Goal: Information Seeking & Learning: Find specific page/section

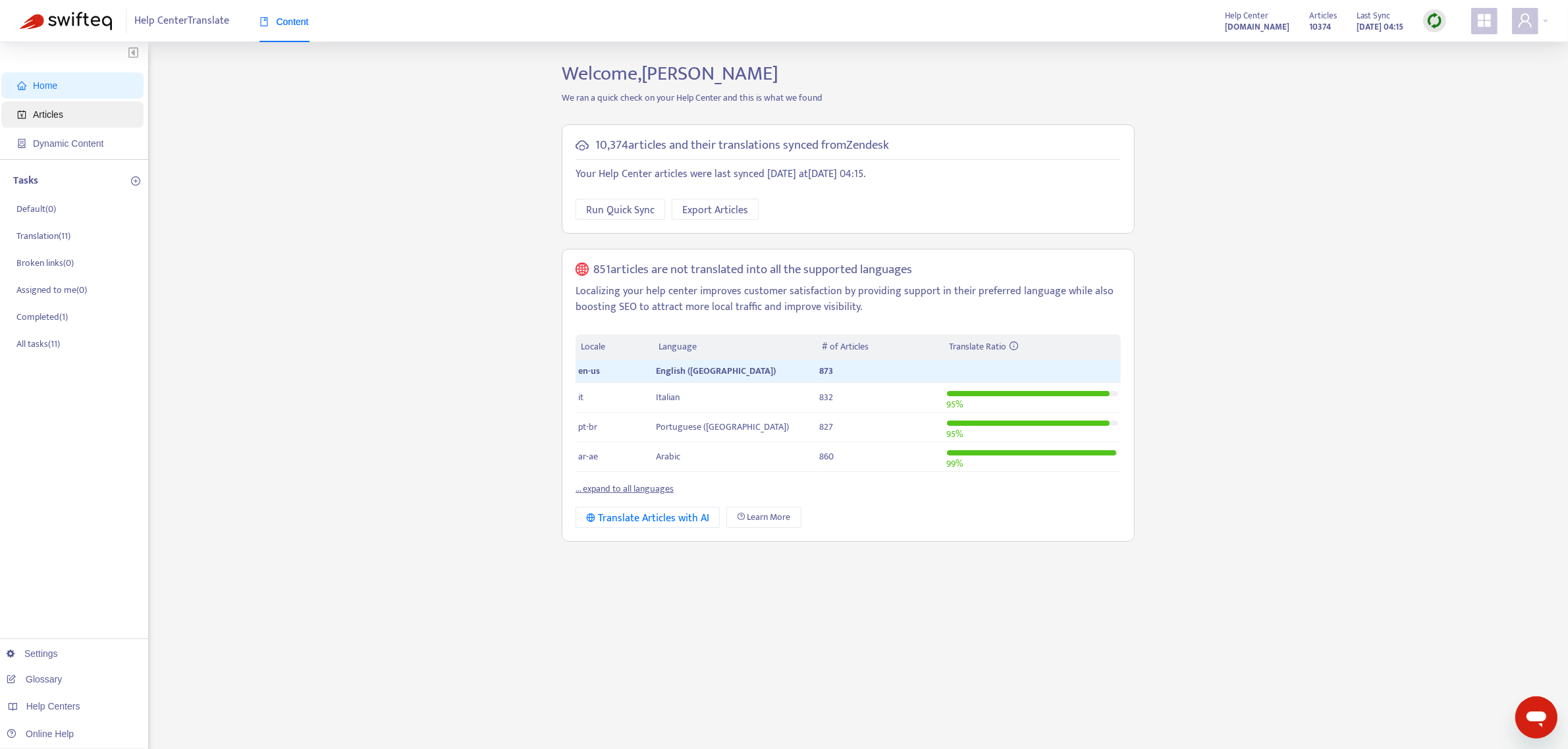
click at [71, 109] on span "Articles" at bounding box center [75, 114] width 116 height 26
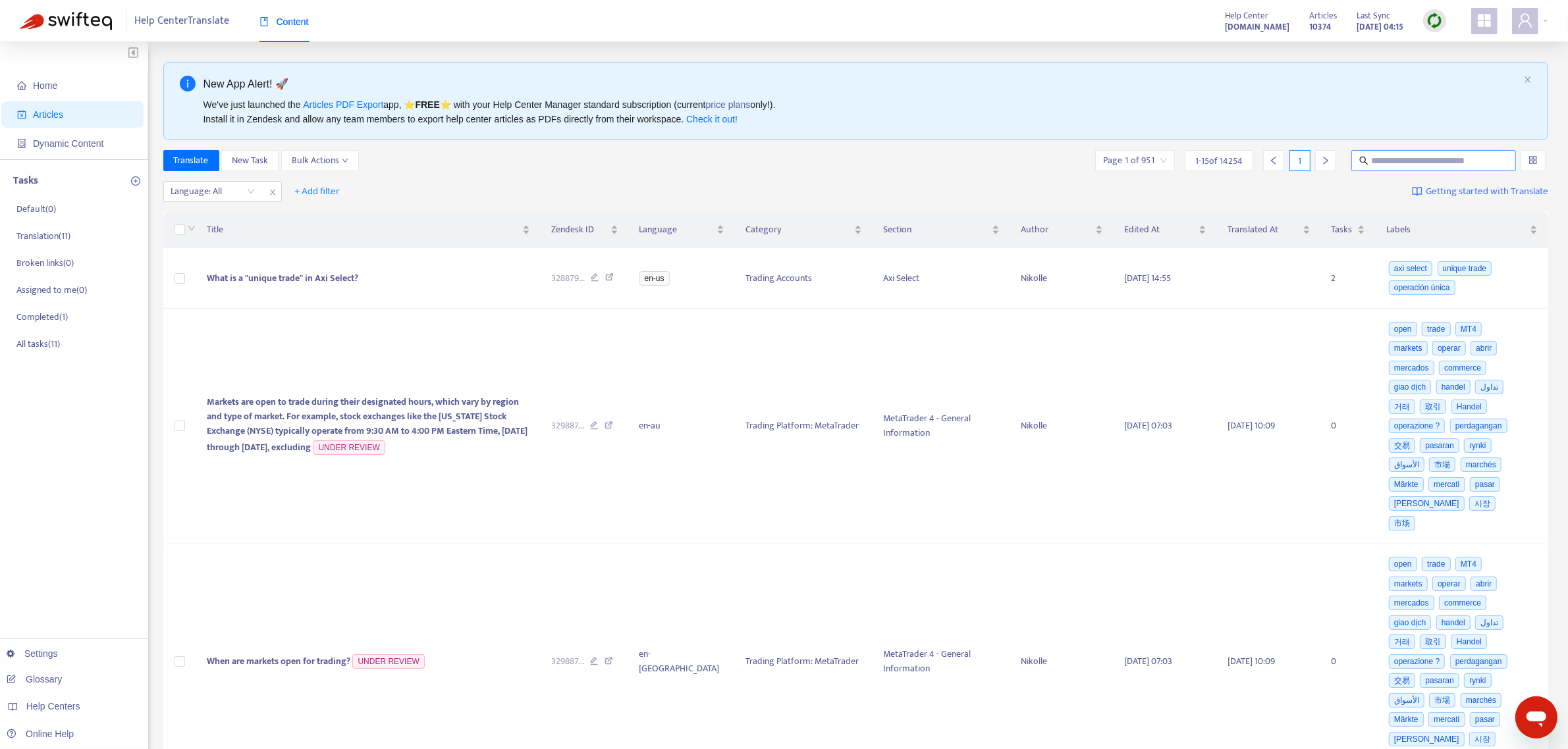
click at [1263, 160] on input "text" at bounding box center [1434, 160] width 127 height 14
paste input "**********"
type input "**********"
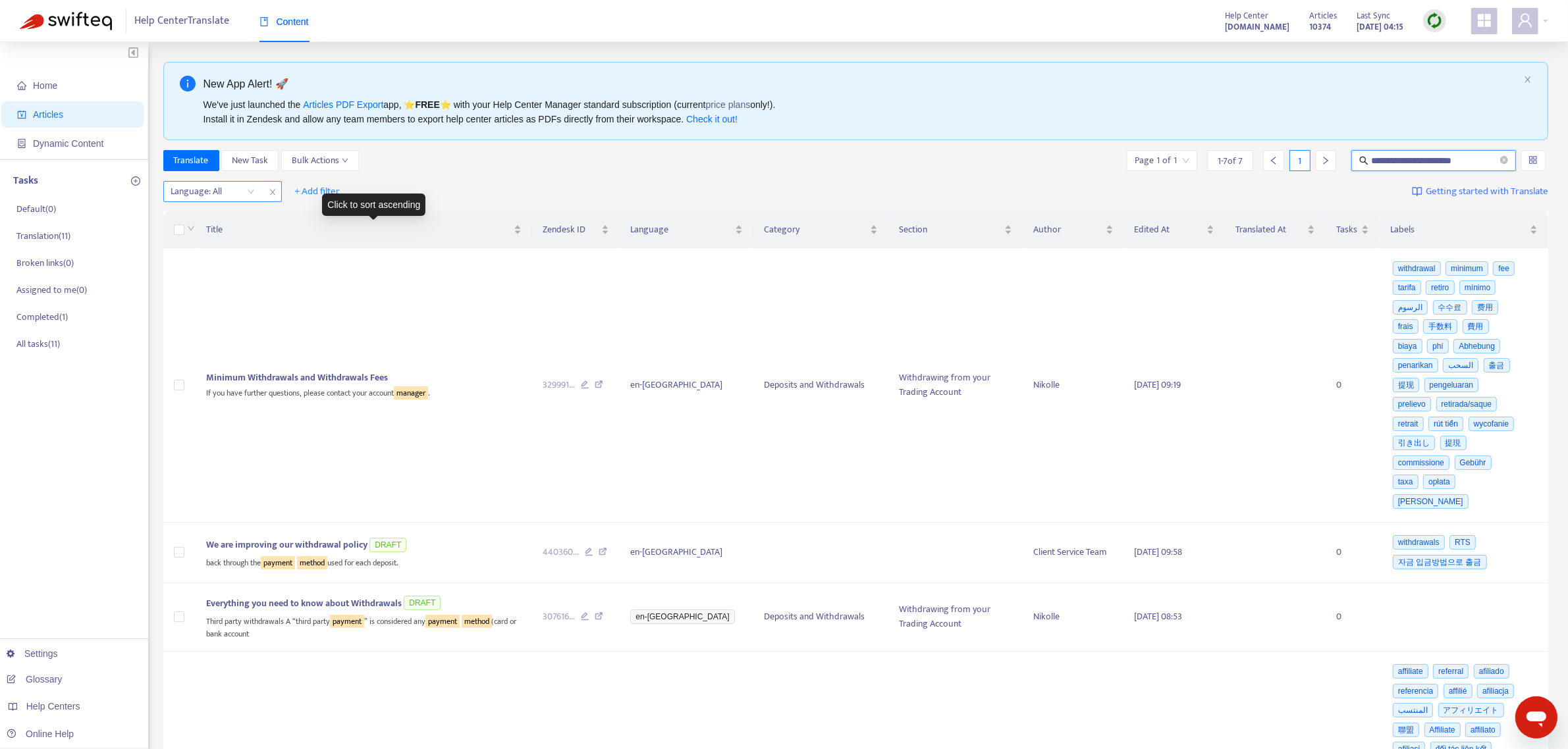
click at [218, 202] on div "Language: All" at bounding box center [222, 191] width 118 height 21
click at [216, 196] on div at bounding box center [206, 191] width 80 height 16
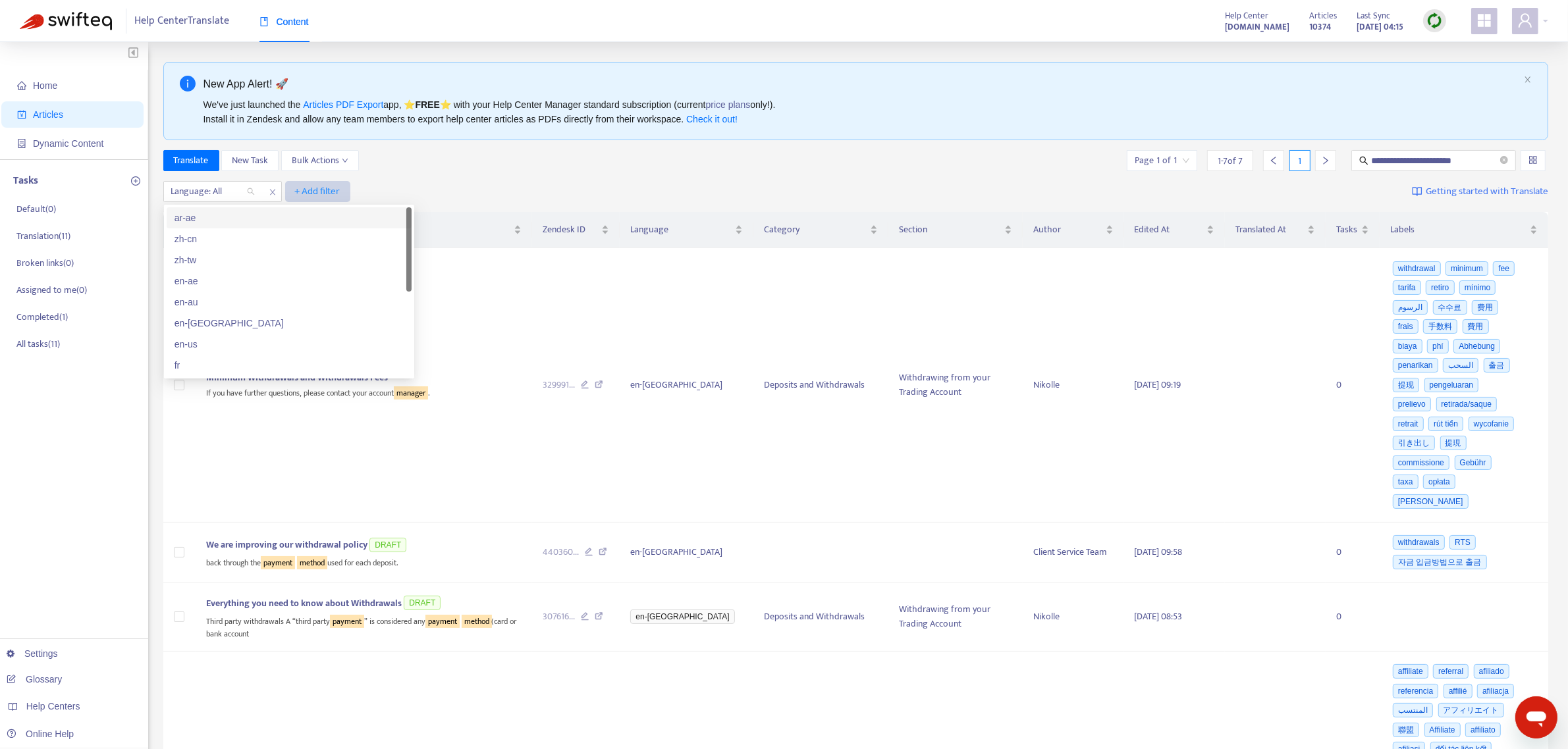
click at [317, 191] on span "+ Add filter" at bounding box center [317, 191] width 45 height 16
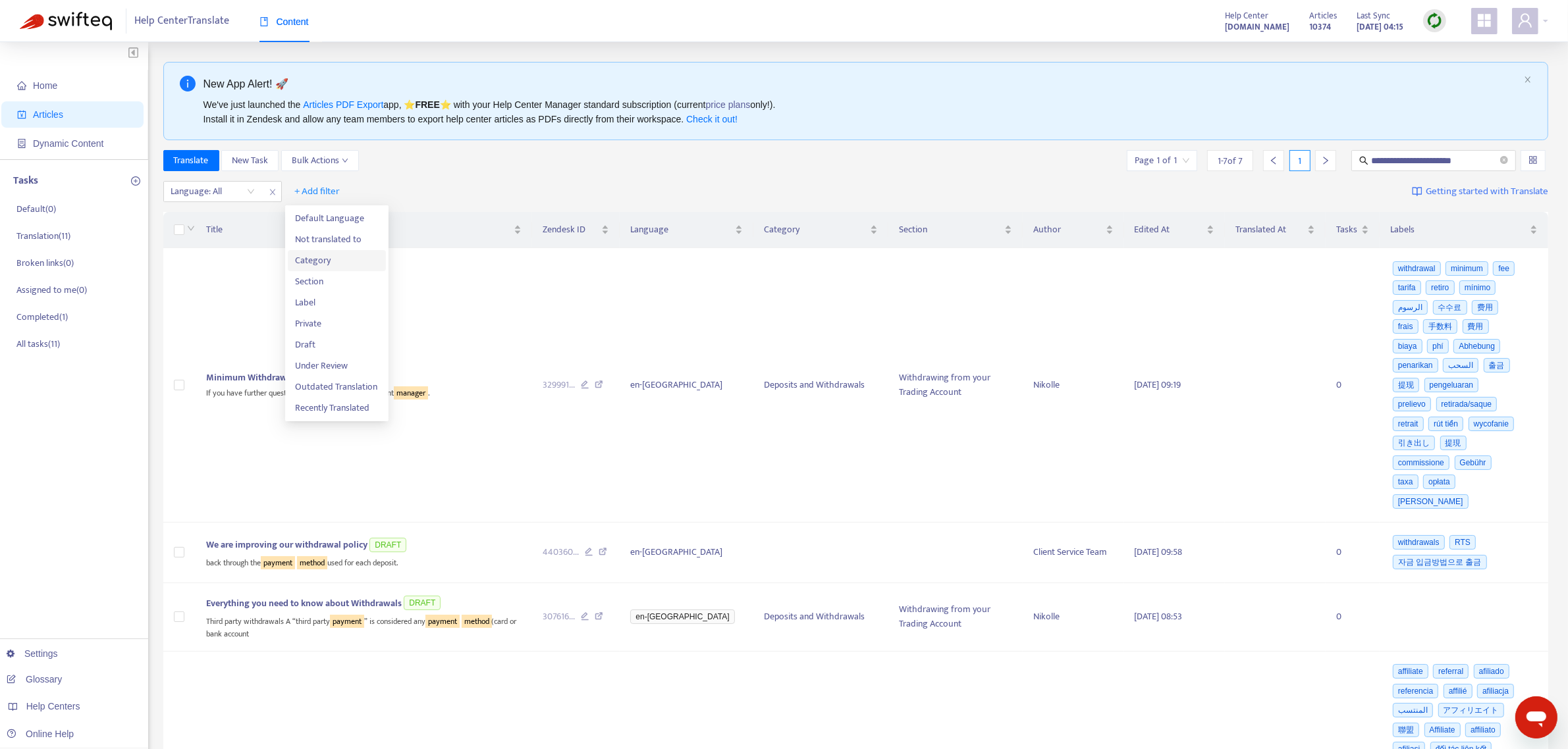
click at [320, 257] on span "Category" at bounding box center [337, 260] width 82 height 14
click at [364, 193] on div "Click to sort ascending" at bounding box center [373, 204] width 103 height 23
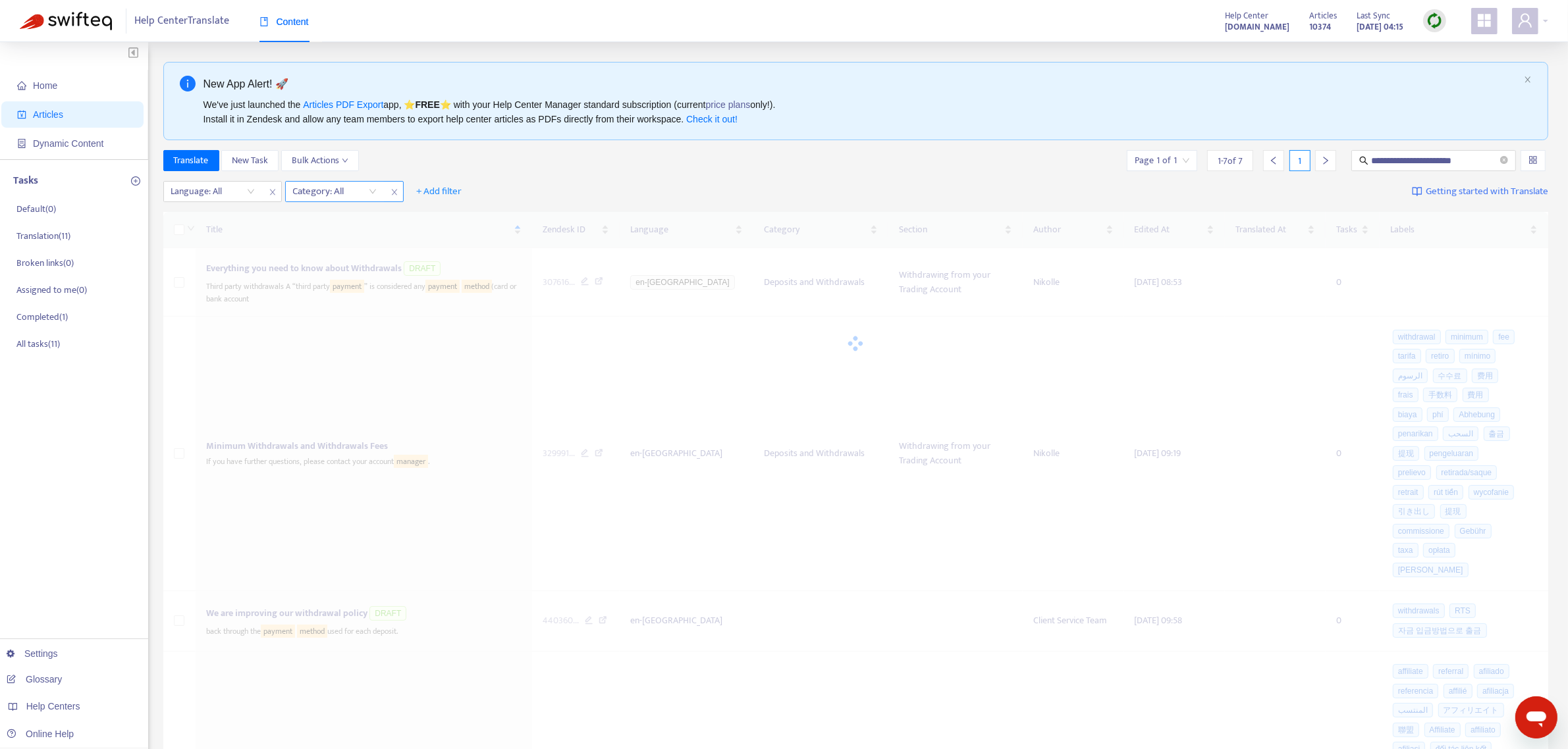
click at [360, 191] on div at bounding box center [328, 191] width 80 height 16
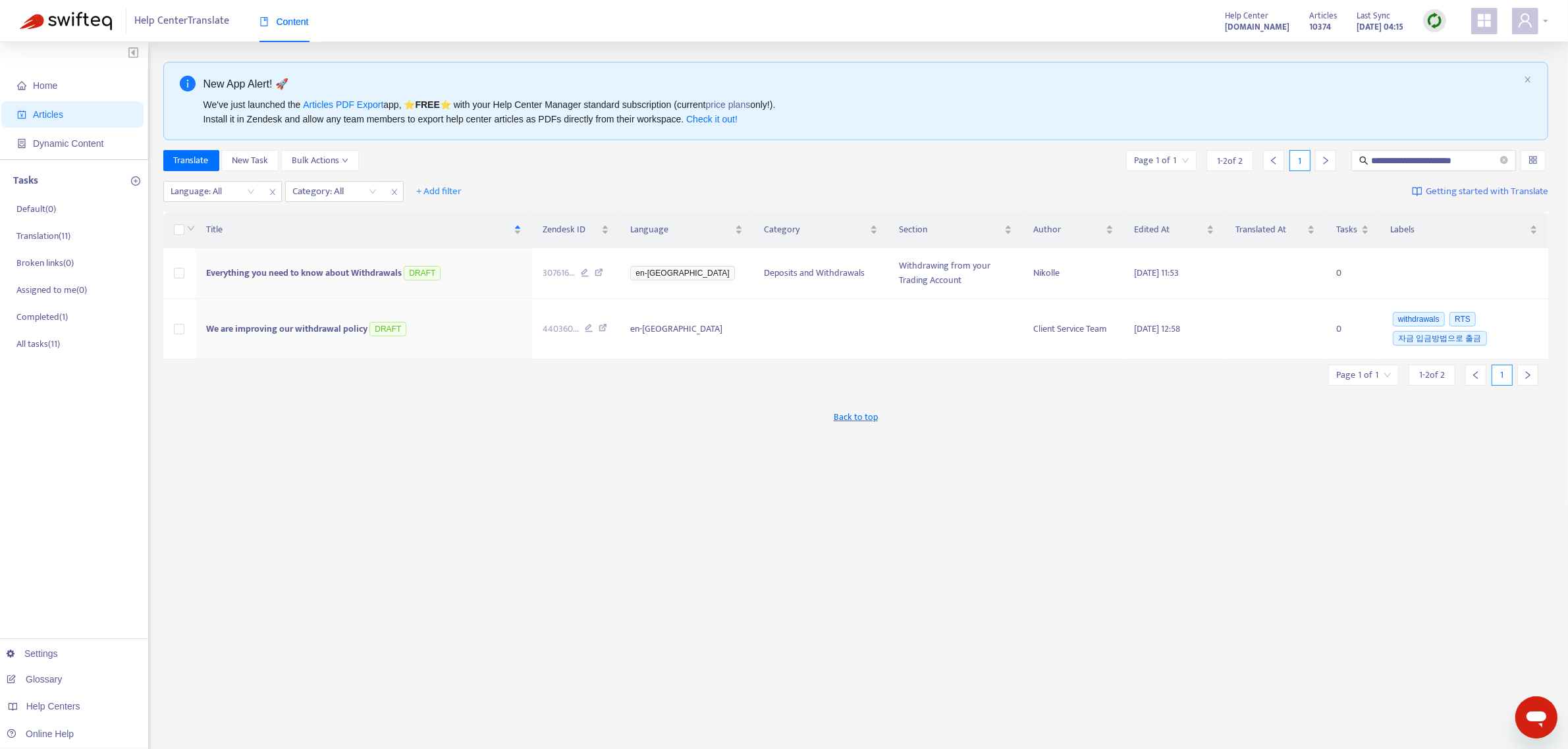
click at [1263, 21] on div at bounding box center [1529, 20] width 36 height 26
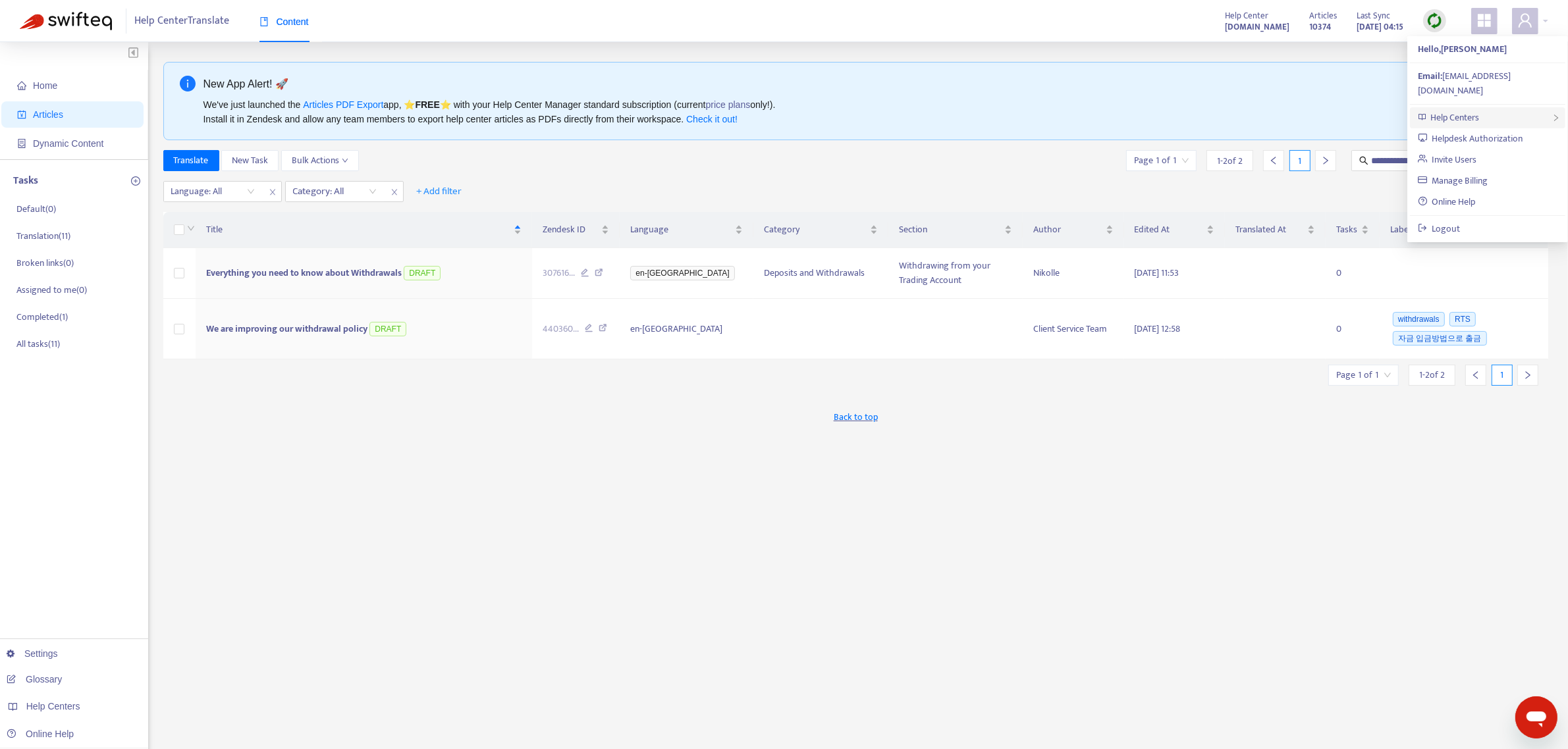
click at [1263, 110] on span "Help Centers" at bounding box center [1455, 118] width 49 height 15
click at [1263, 127] on link "help.axi.com" at bounding box center [1334, 127] width 81 height 15
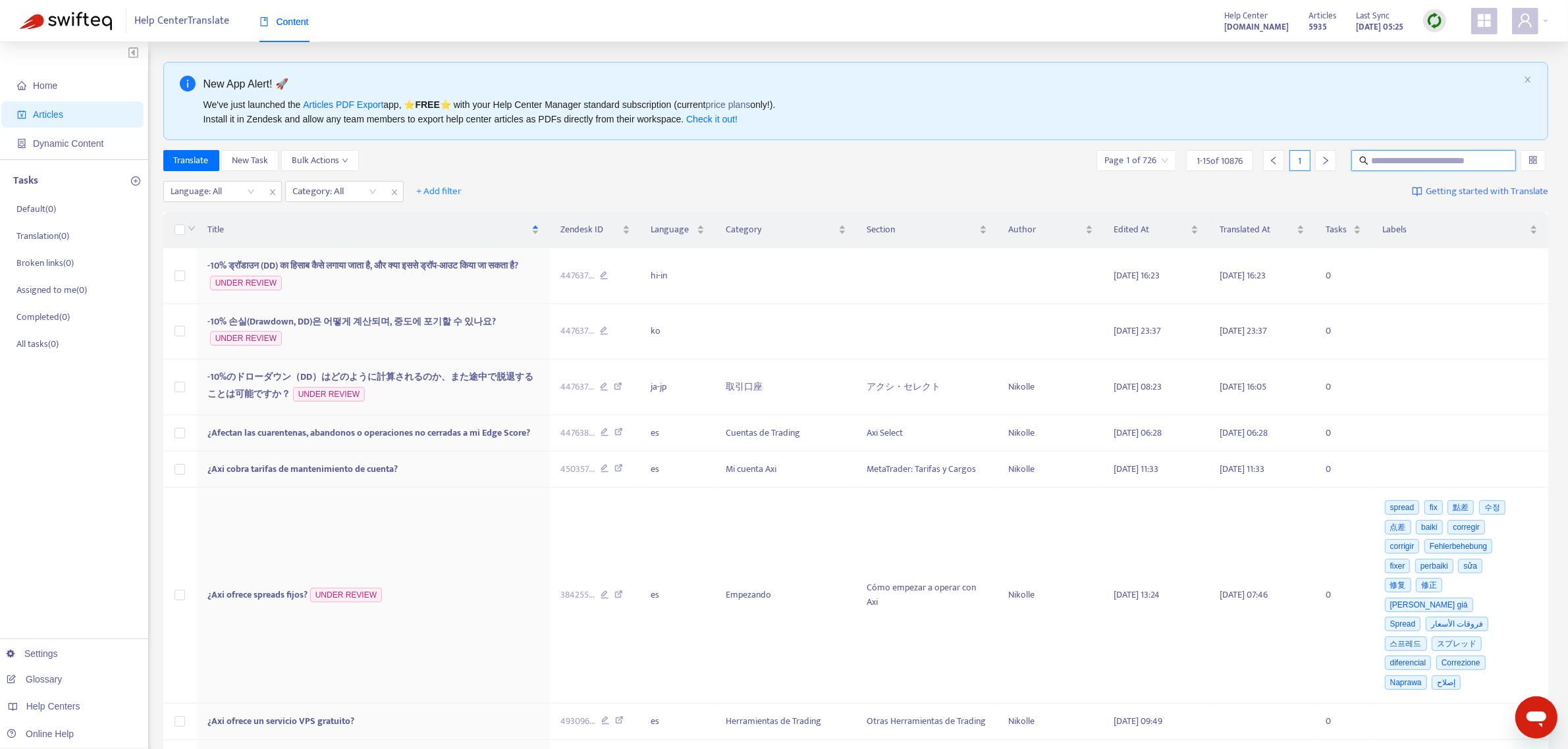
click at [1263, 162] on input "text" at bounding box center [1434, 160] width 127 height 14
paste input "**********"
type input "**********"
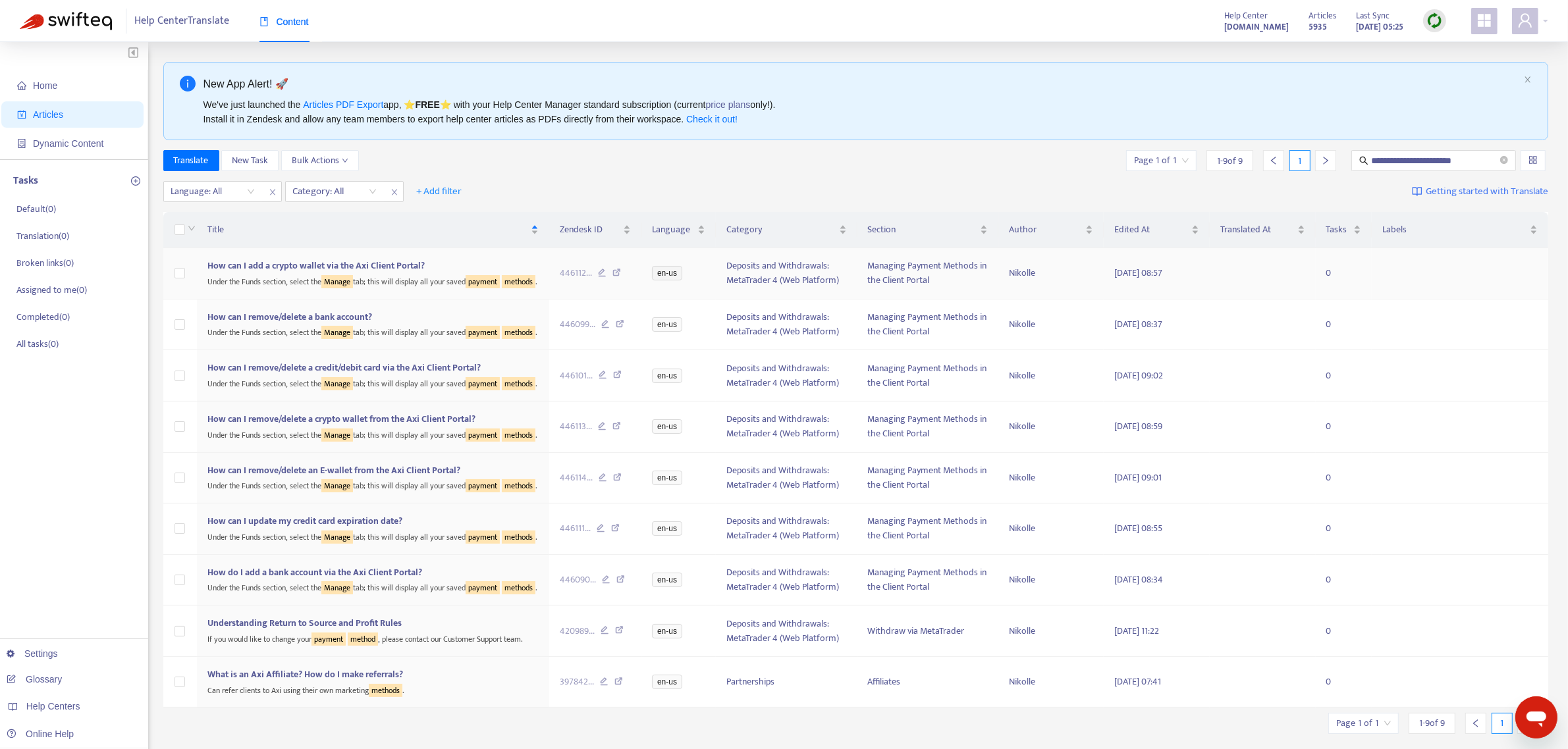
click at [283, 262] on span "How can I add a crypto wallet via the Axi Client Portal?" at bounding box center [316, 265] width 218 height 15
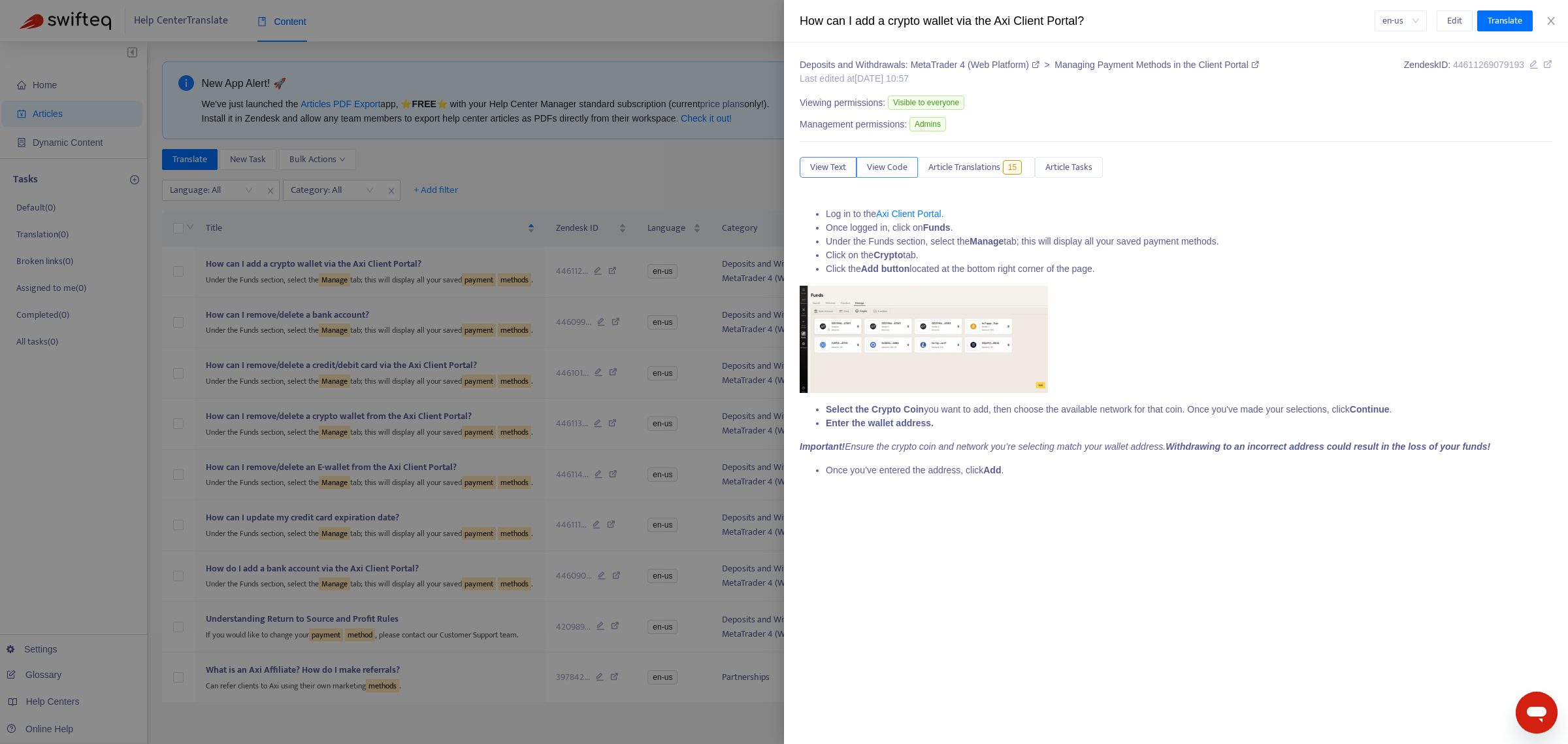
click at [904, 178] on button "View Code" at bounding box center [888, 167] width 62 height 21
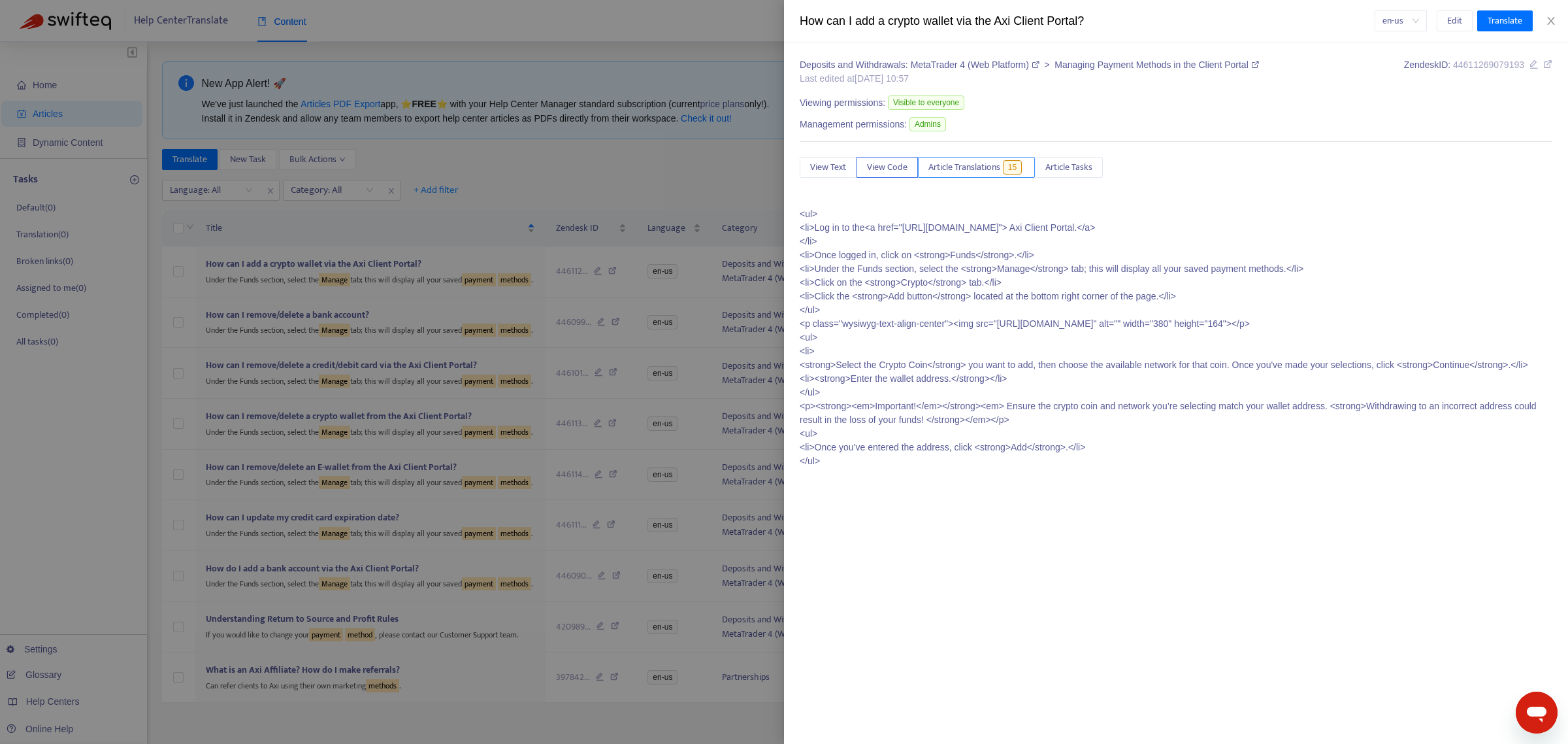
click at [933, 168] on span "Article Translations" at bounding box center [964, 167] width 72 height 14
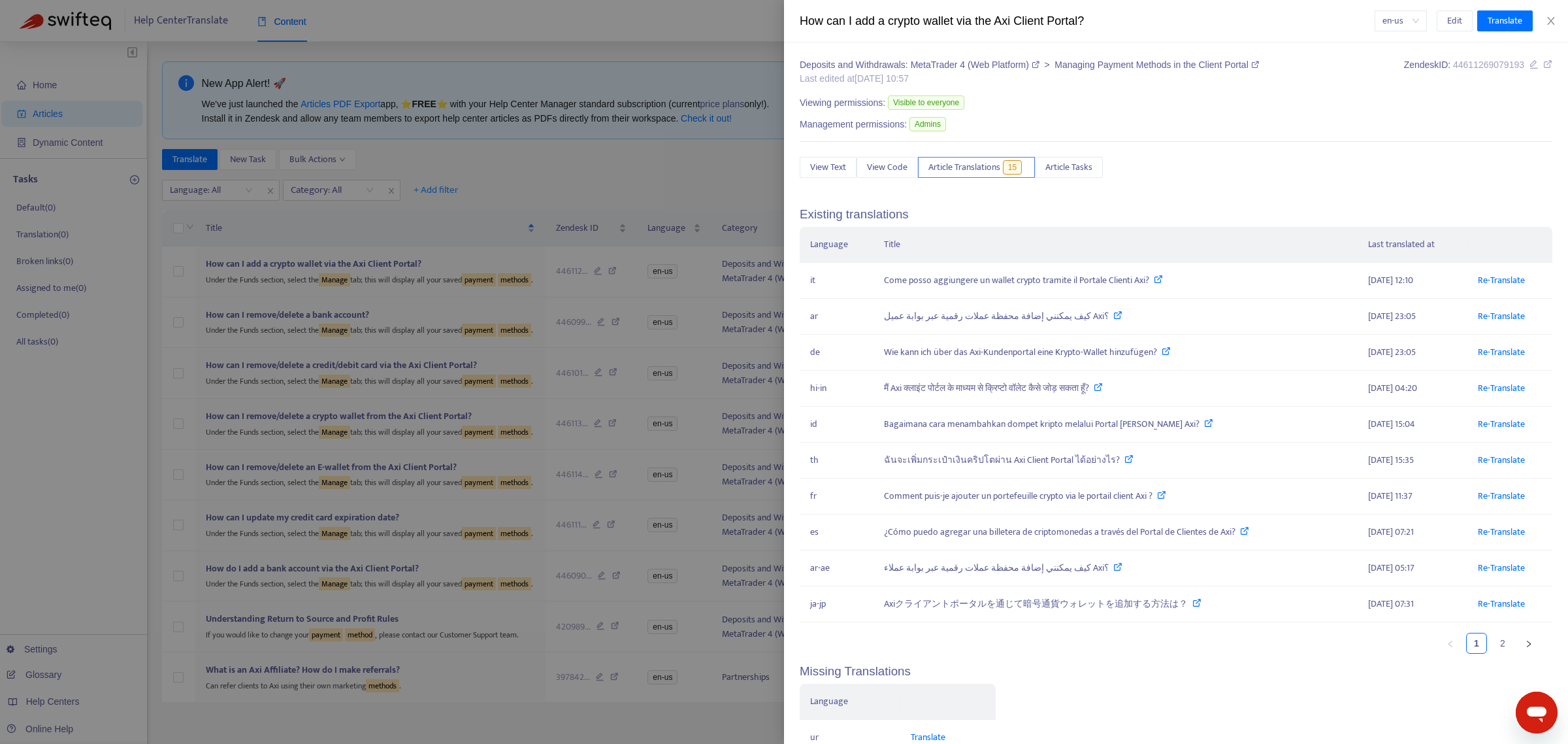
click at [1254, 595] on ul "1 2" at bounding box center [1170, 643] width 739 height 21
click at [1254, 595] on link "2" at bounding box center [1503, 644] width 20 height 20
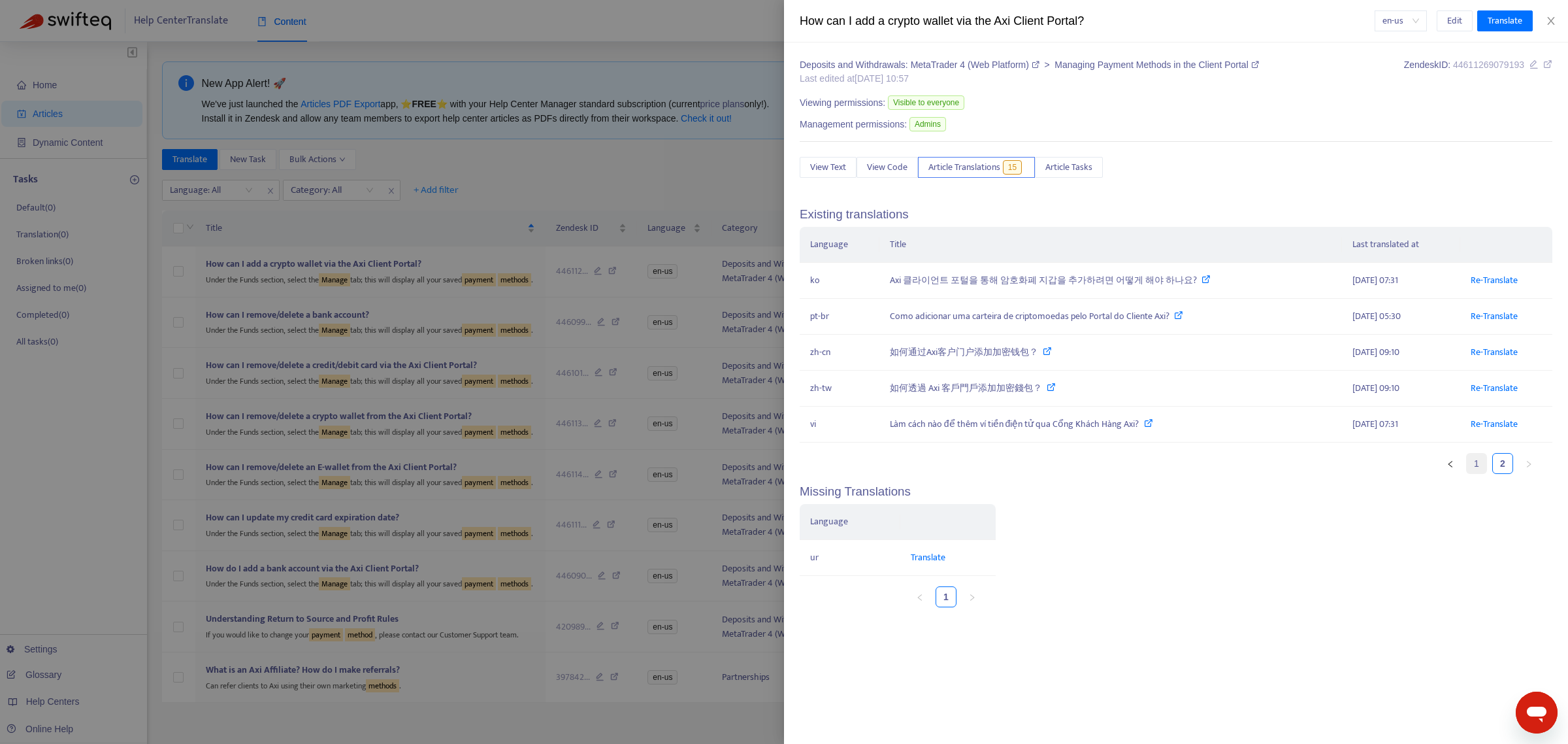
click at [1254, 470] on link "1" at bounding box center [1477, 464] width 20 height 20
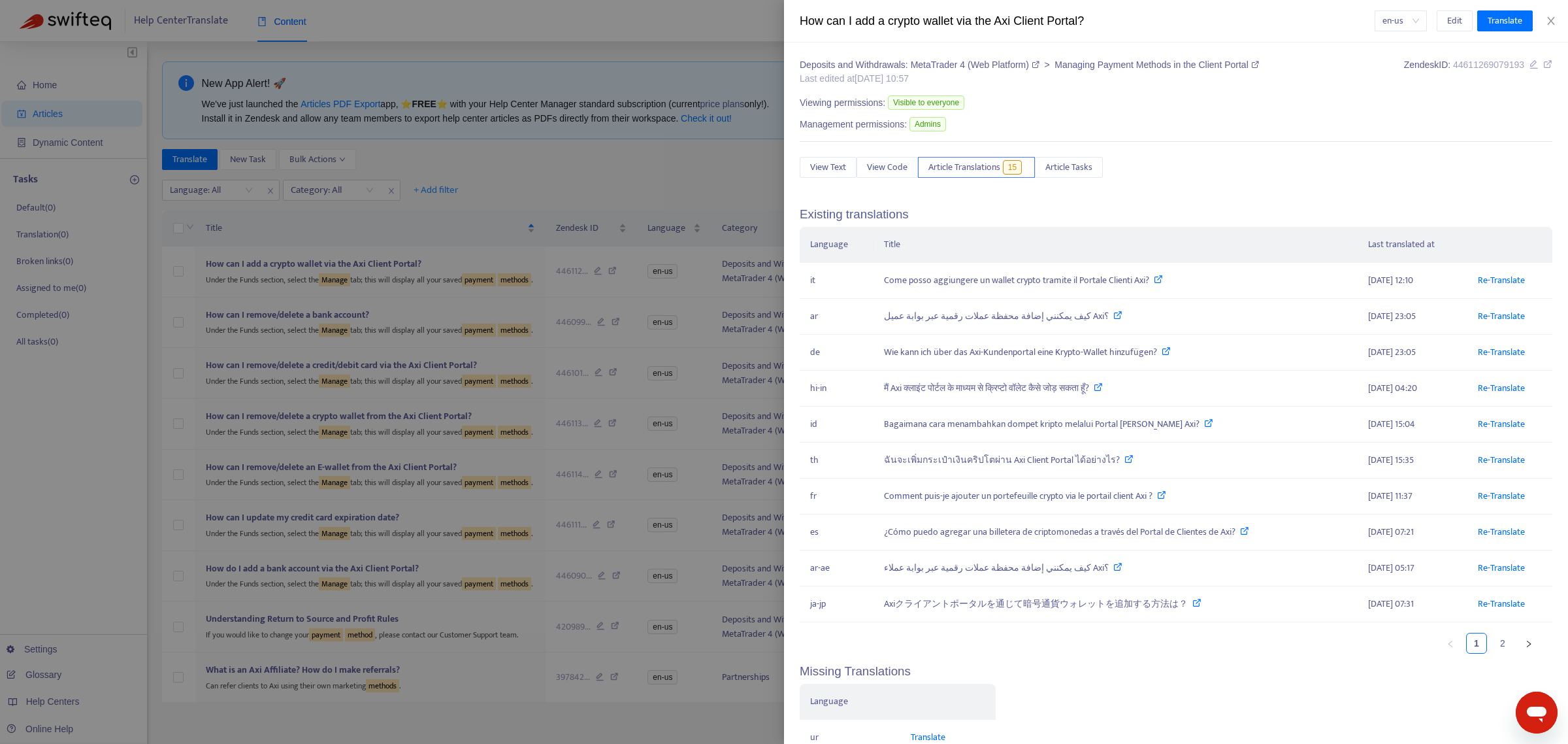
click at [584, 154] on div at bounding box center [784, 372] width 1568 height 744
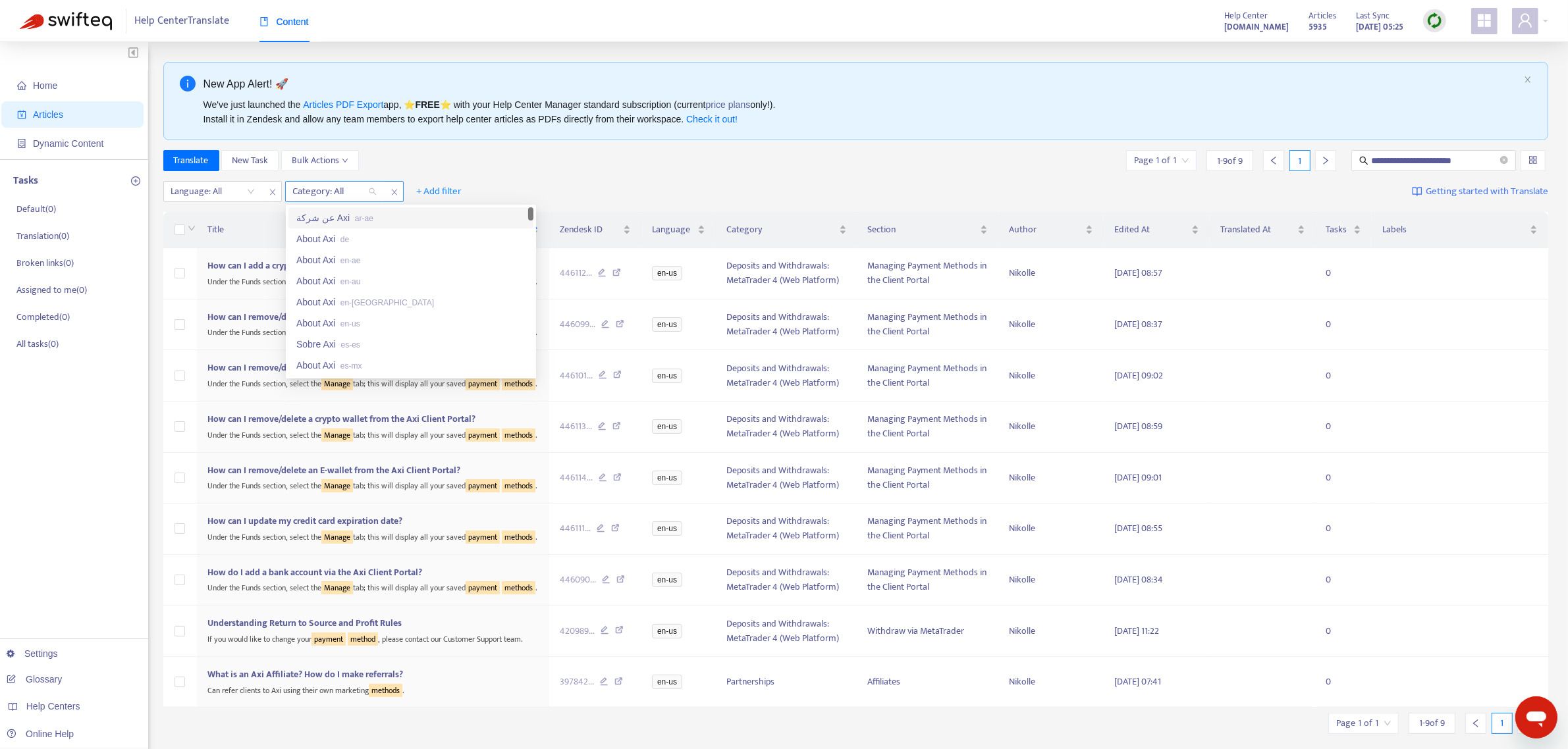
click at [355, 191] on div at bounding box center [328, 191] width 80 height 16
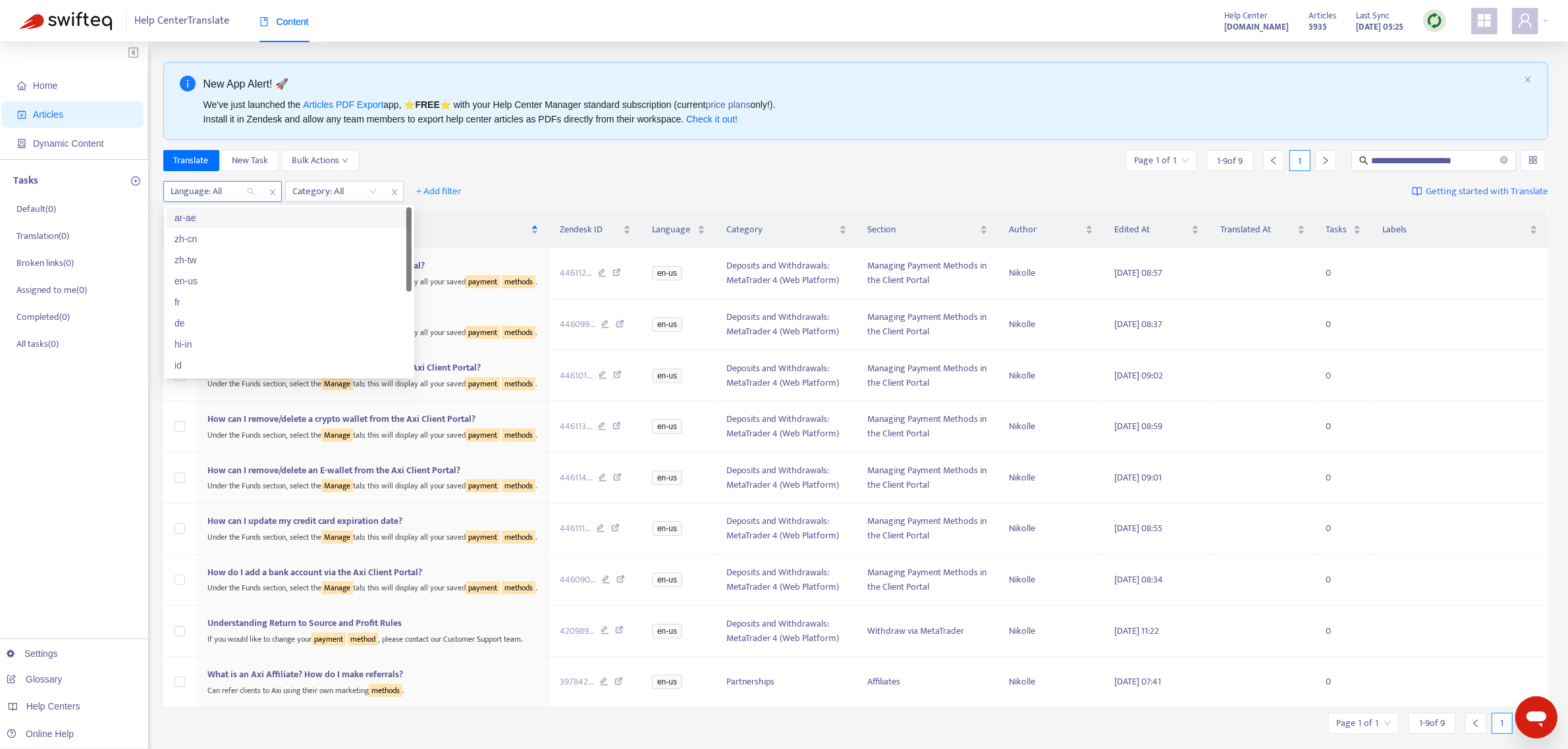
click at [236, 191] on div at bounding box center [206, 191] width 80 height 16
click at [208, 275] on div "en-us" at bounding box center [289, 280] width 229 height 14
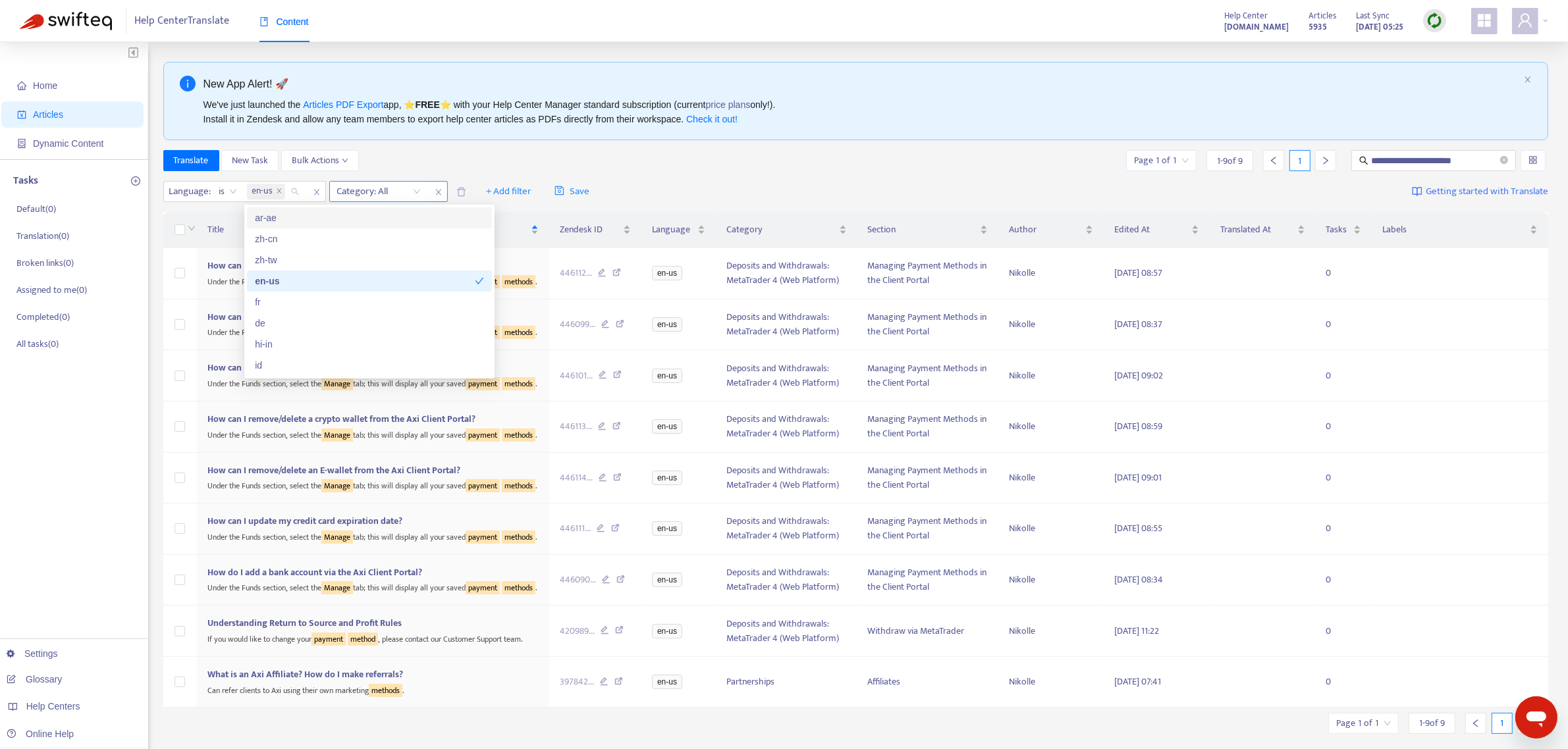
click at [382, 193] on div at bounding box center [372, 191] width 80 height 16
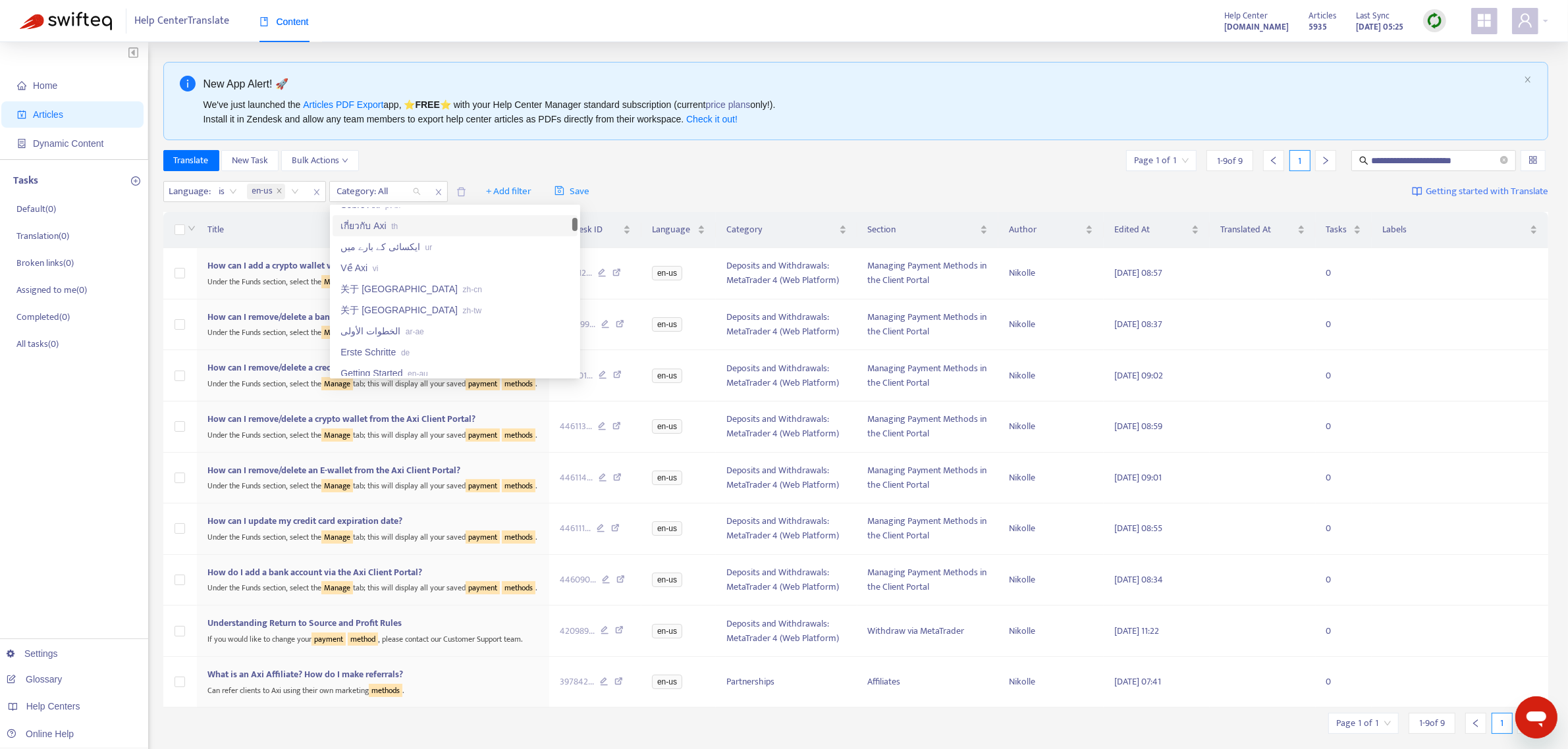
drag, startPoint x: 544, startPoint y: 132, endPoint x: 535, endPoint y: 139, distance: 11.4
click at [547, 132] on div "New App Alert! 🚀 We've just launched the Articles PDF Export app, ⭐ FREE ⭐️ wit…" at bounding box center [855, 101] width 1385 height 78
click at [406, 196] on div at bounding box center [372, 191] width 80 height 16
click at [435, 191] on icon "close" at bounding box center [438, 191] width 8 height 8
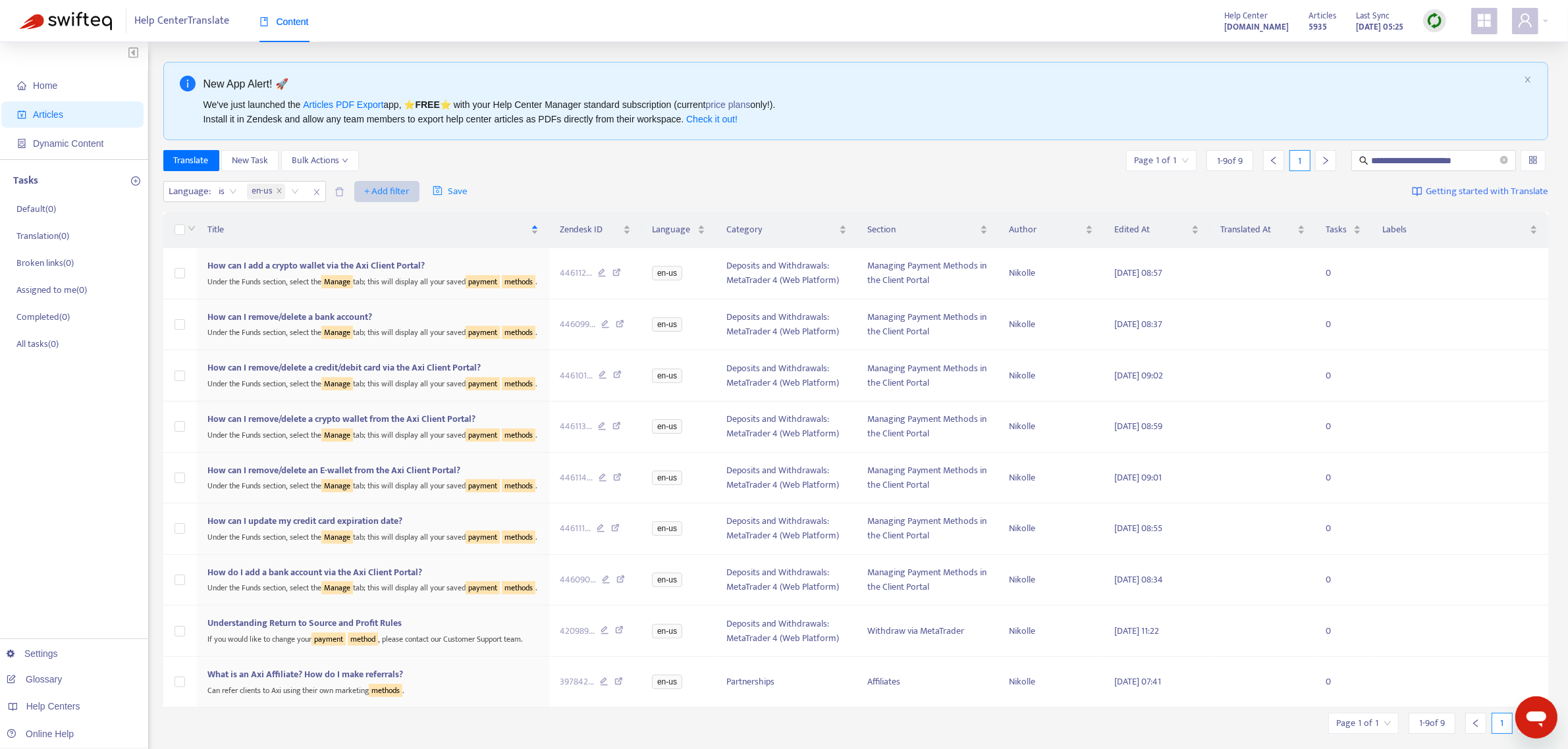
click at [380, 191] on span "+ Add filter" at bounding box center [387, 191] width 45 height 16
click at [397, 265] on span "Category" at bounding box center [406, 260] width 82 height 14
click at [390, 190] on div at bounding box center [372, 191] width 80 height 16
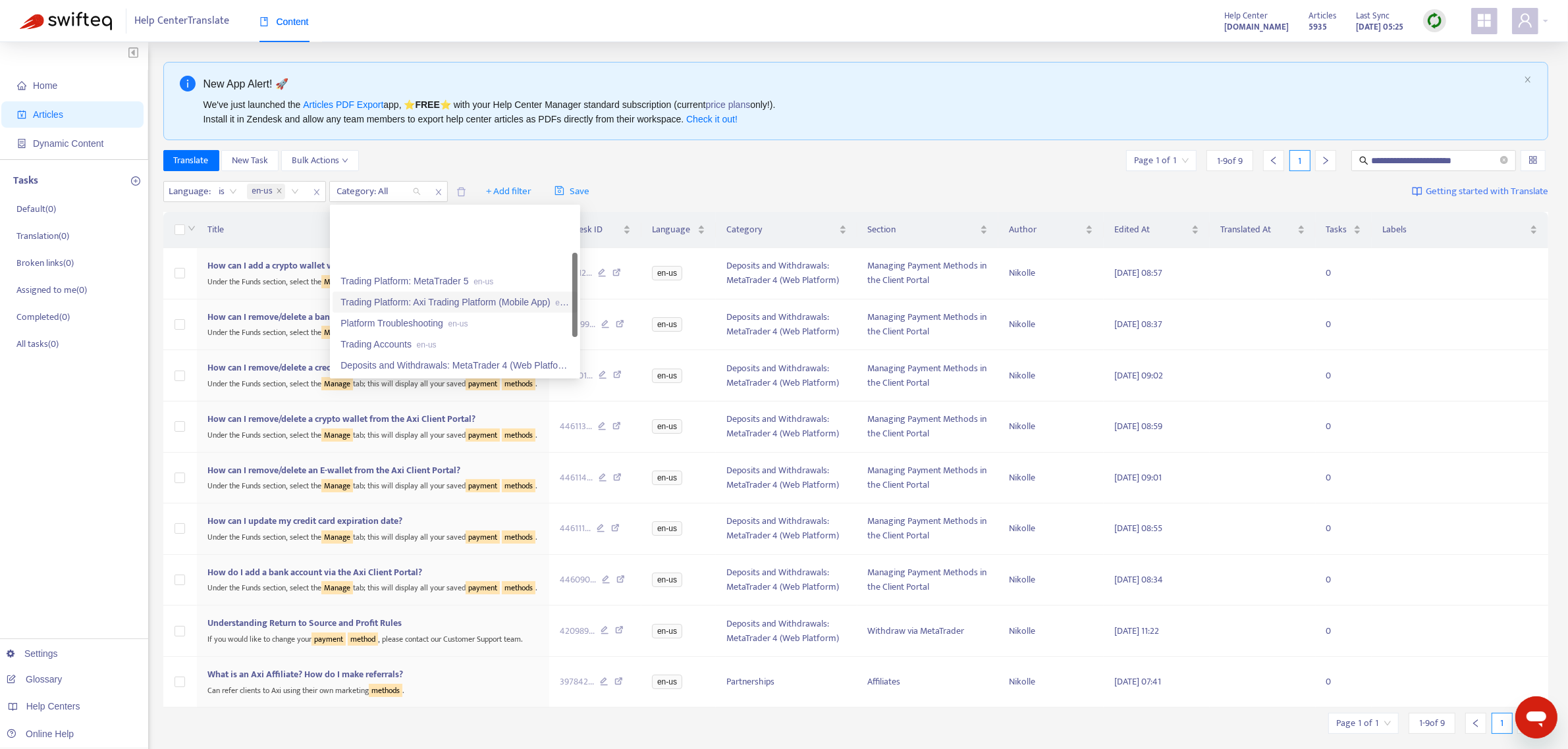
scroll to position [82, 0]
click at [475, 281] on div "Deposits and Withdrawals: MetaTrader 4 (Web Platform) en-us" at bounding box center [454, 282] width 229 height 14
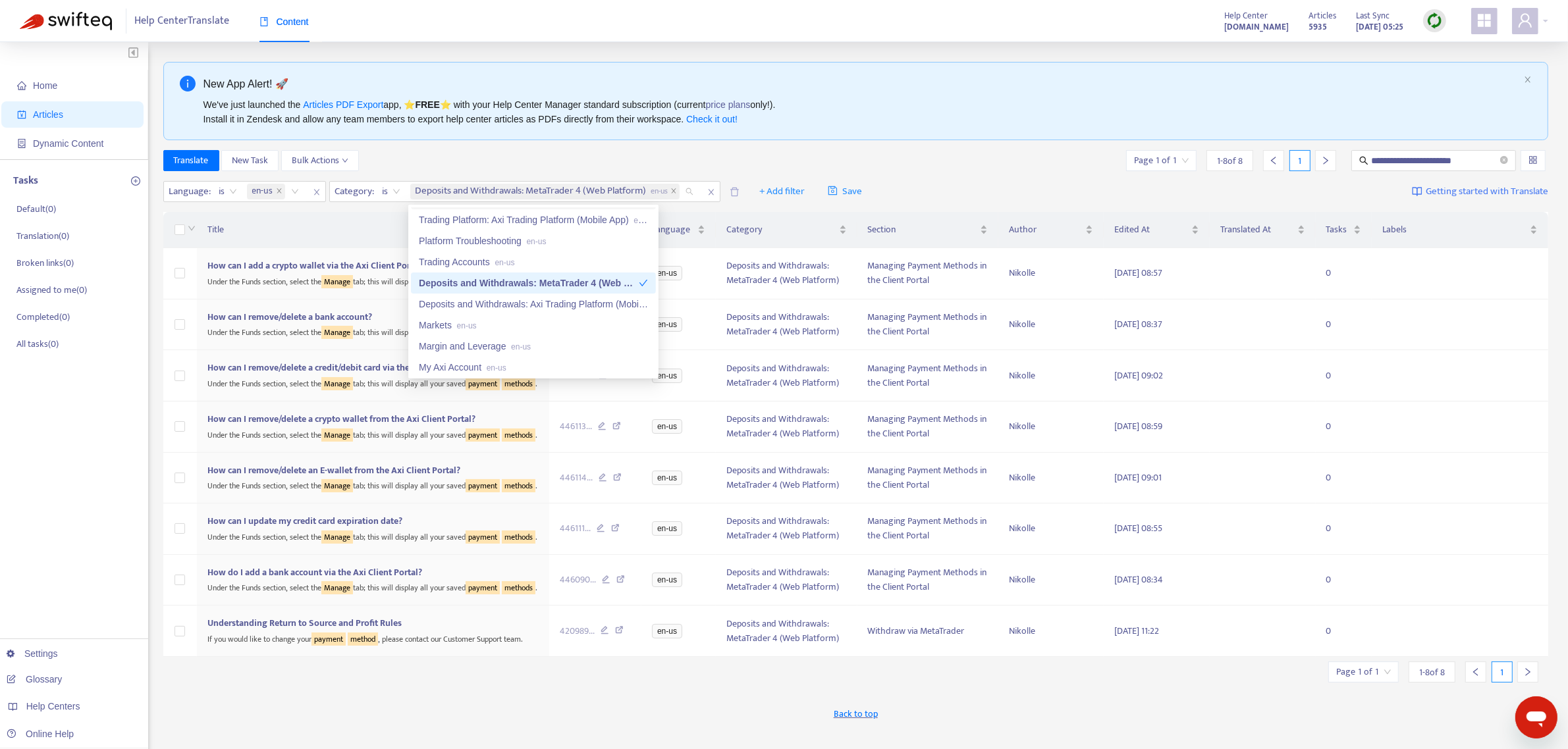
click at [675, 142] on div "**********" at bounding box center [855, 447] width 1385 height 770
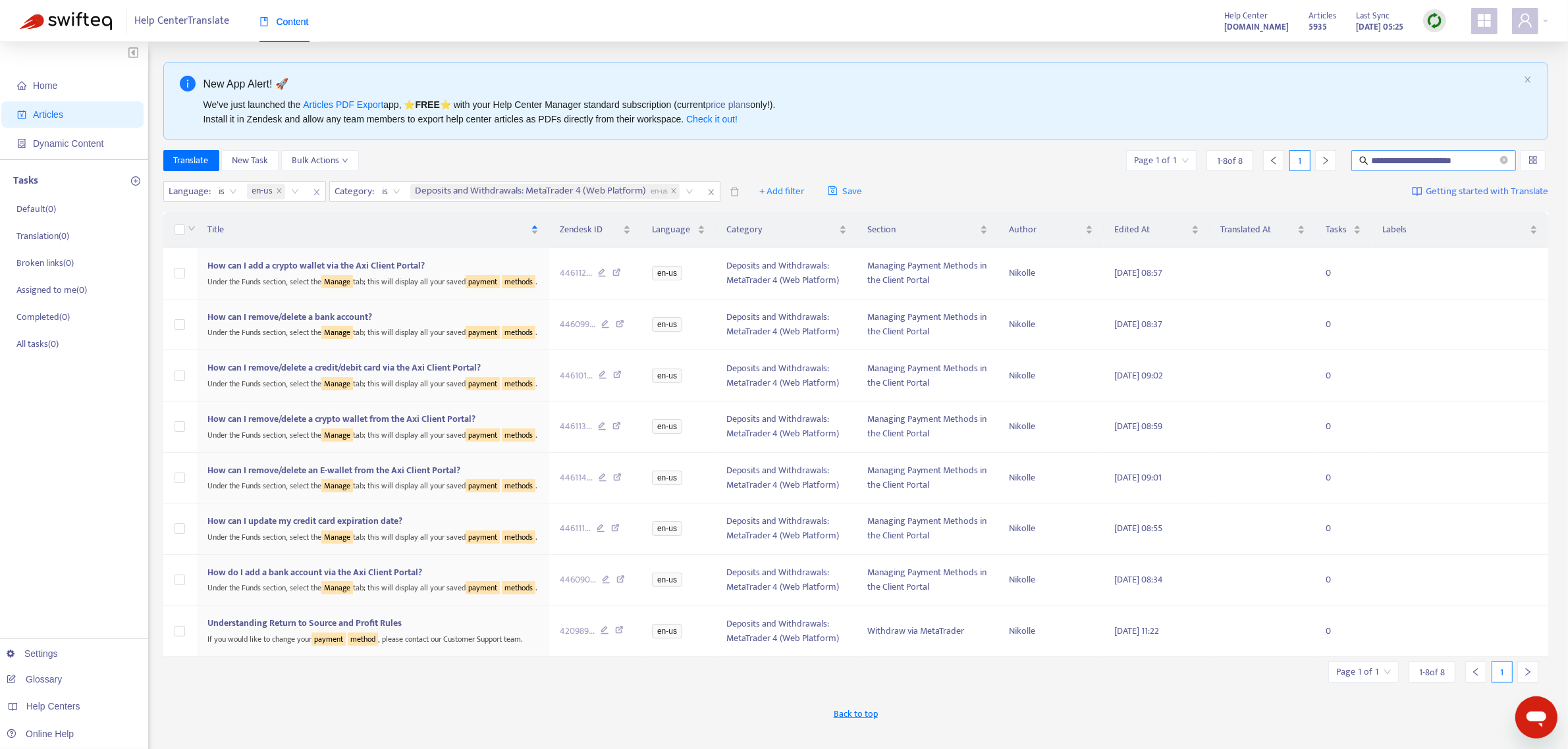
click at [1263, 158] on icon "close-circle" at bounding box center [1503, 160] width 8 height 8
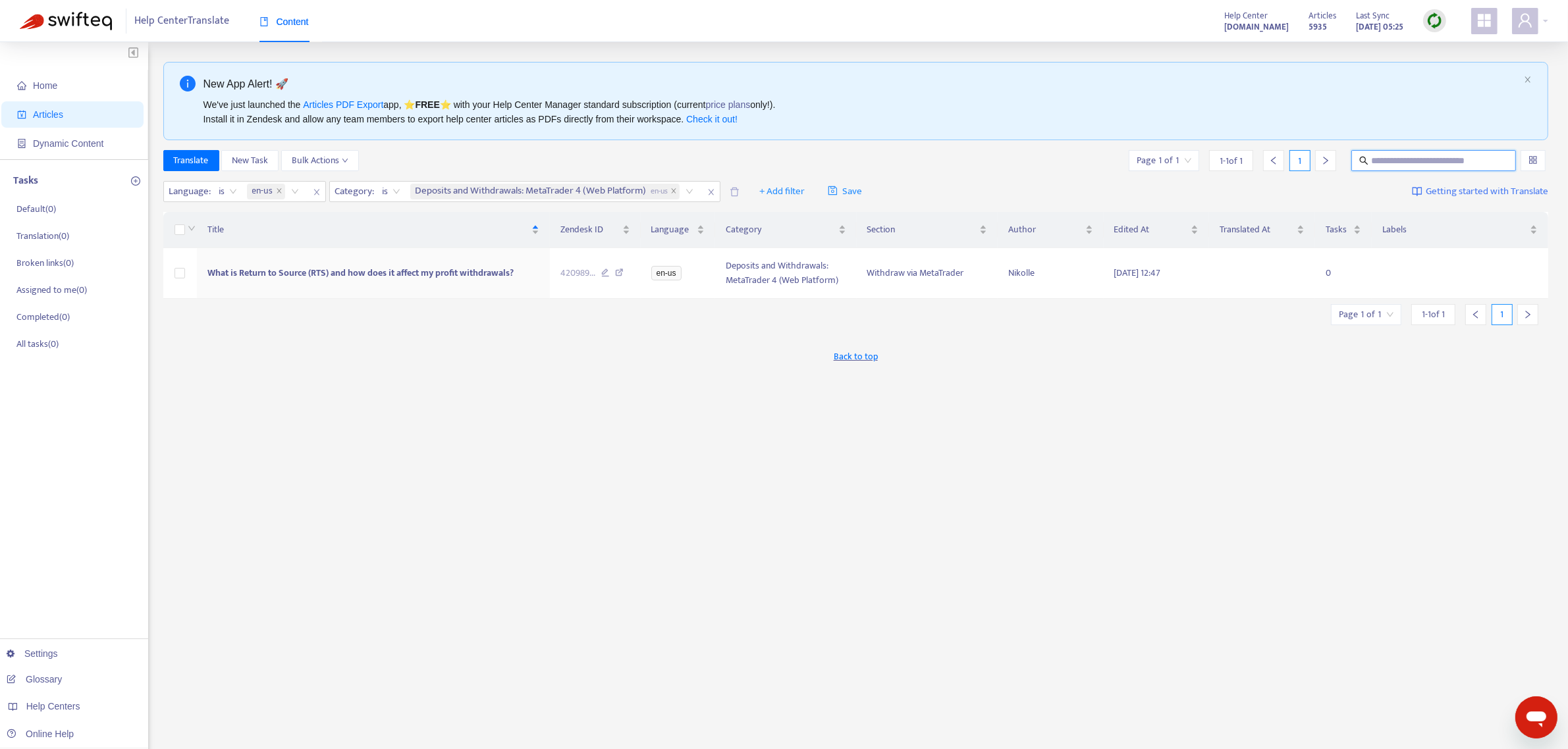
click at [1263, 158] on div at bounding box center [1273, 160] width 21 height 21
click at [405, 294] on td "What is Return to Source (RTS) and how does it affect my profit withdrawals?" at bounding box center [373, 274] width 353 height 50
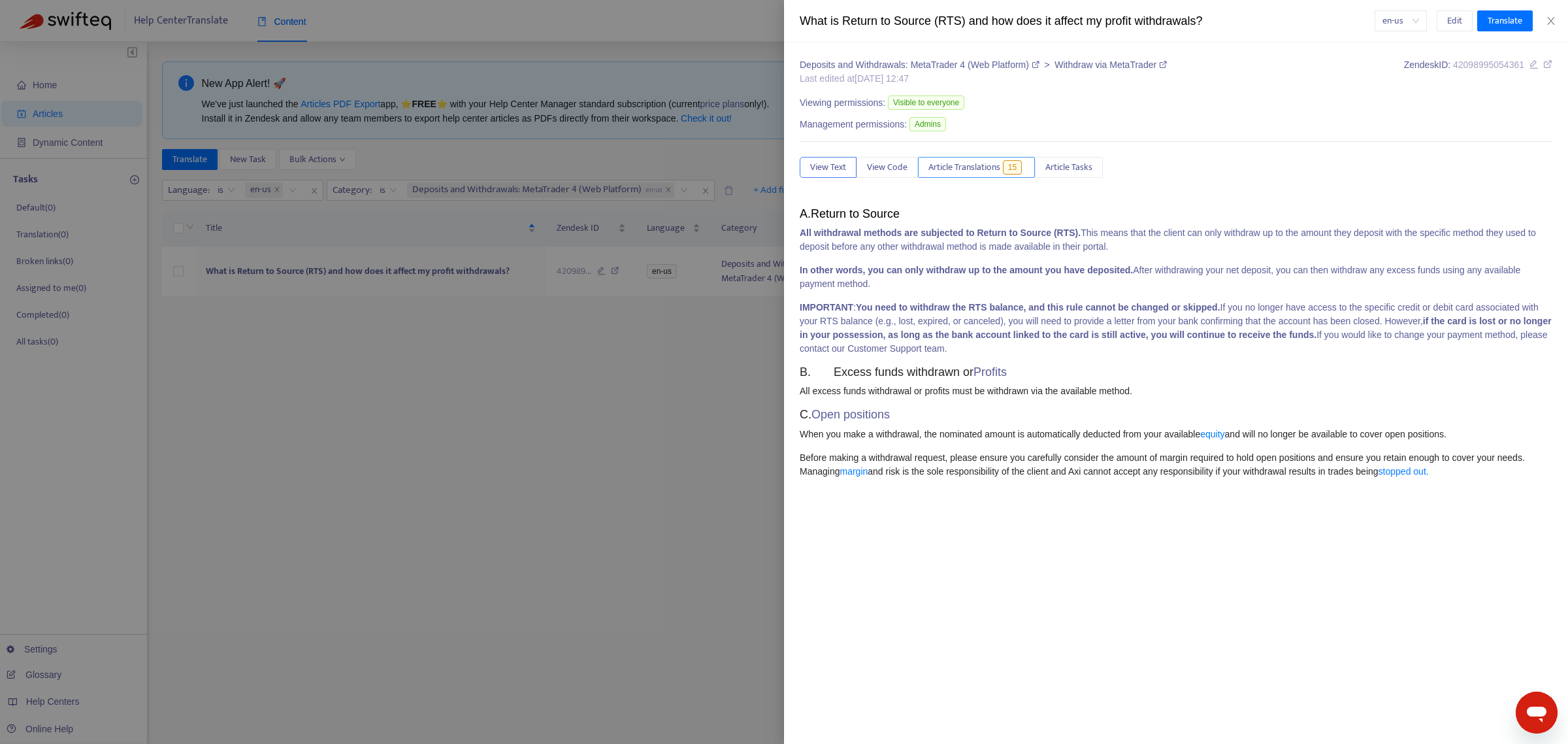
click at [975, 165] on span "Article Translations" at bounding box center [964, 167] width 72 height 14
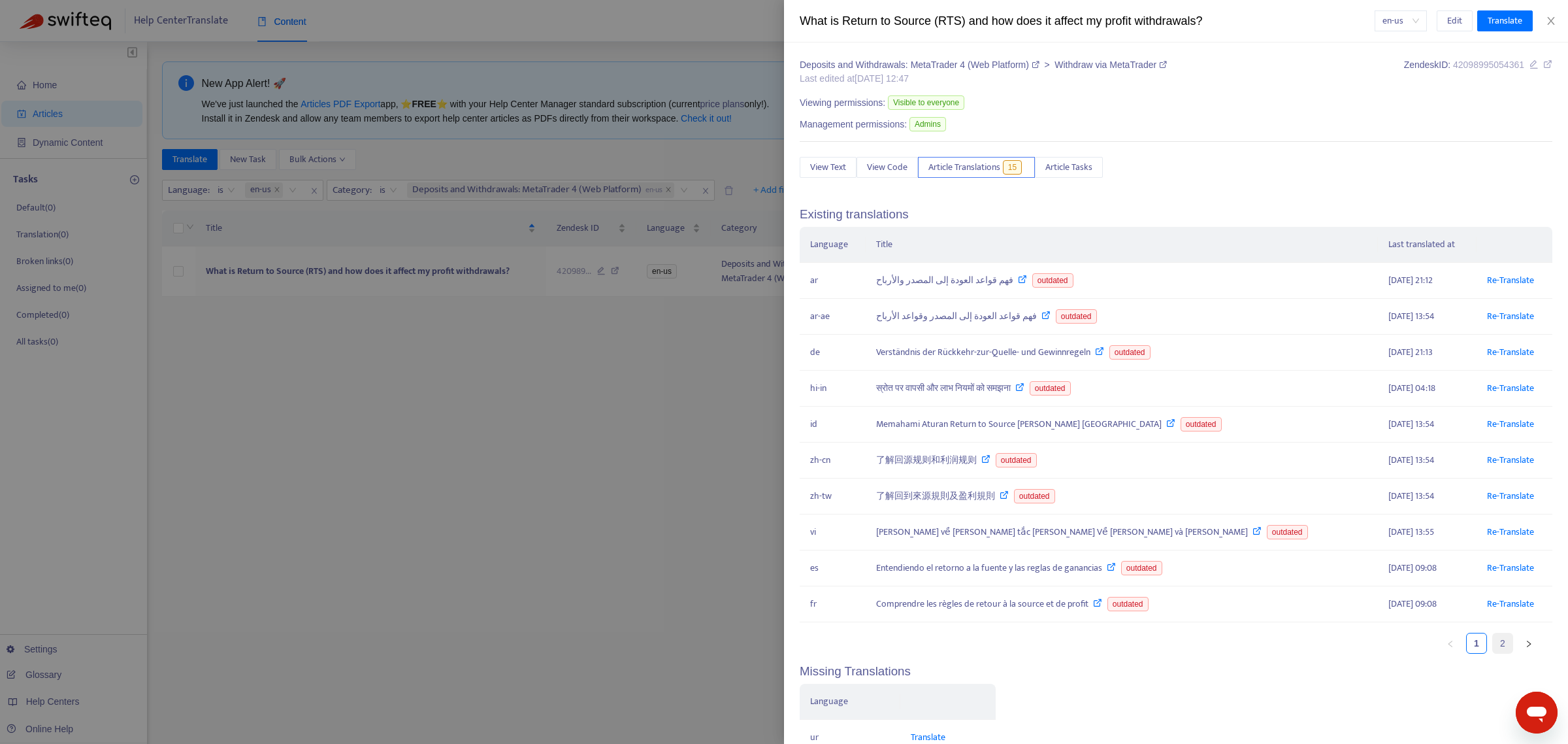
click at [1254, 595] on link "2" at bounding box center [1503, 644] width 20 height 20
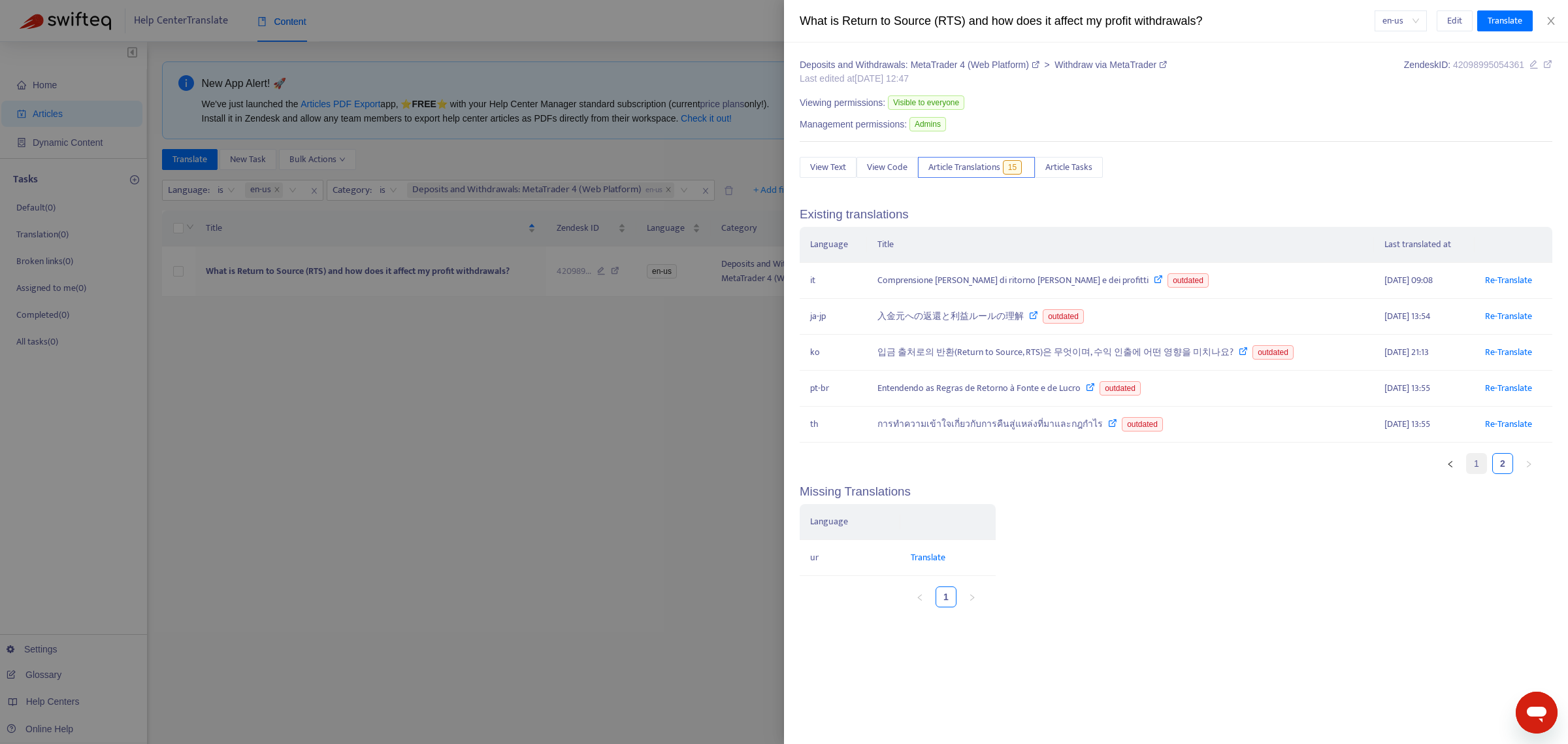
click at [1254, 472] on link "1" at bounding box center [1477, 464] width 20 height 20
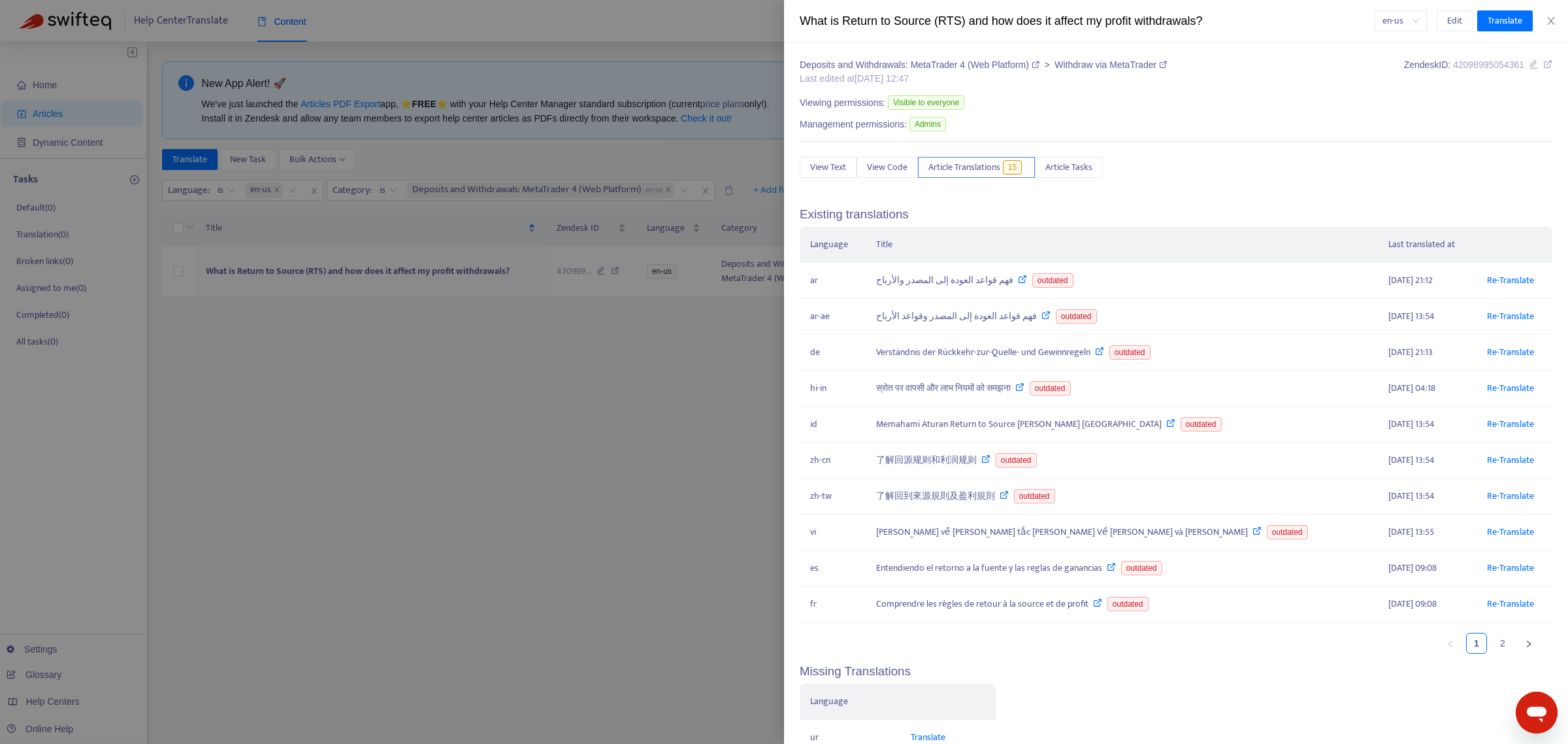
click at [492, 399] on div at bounding box center [784, 372] width 1568 height 744
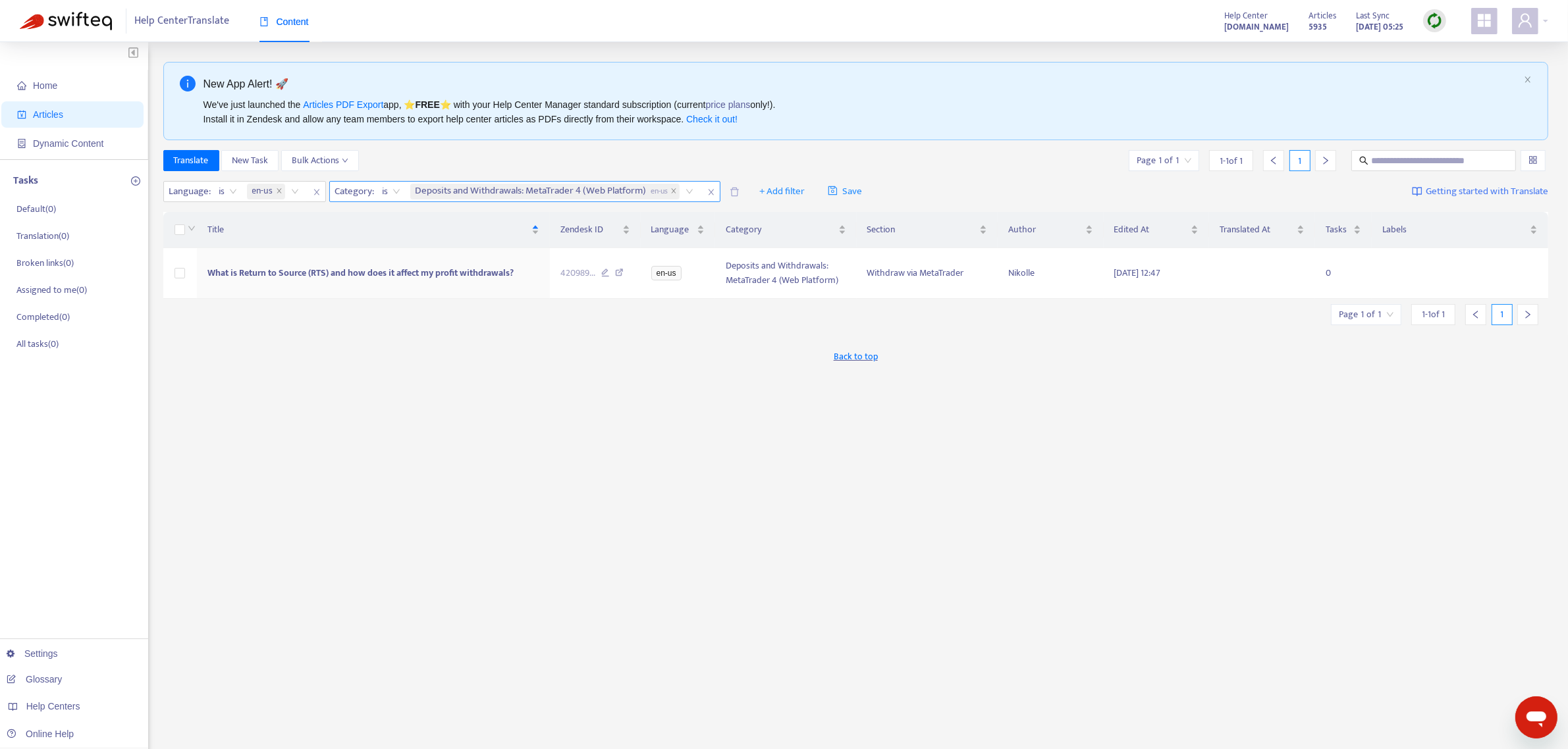
click at [708, 196] on span "close" at bounding box center [711, 192] width 17 height 16
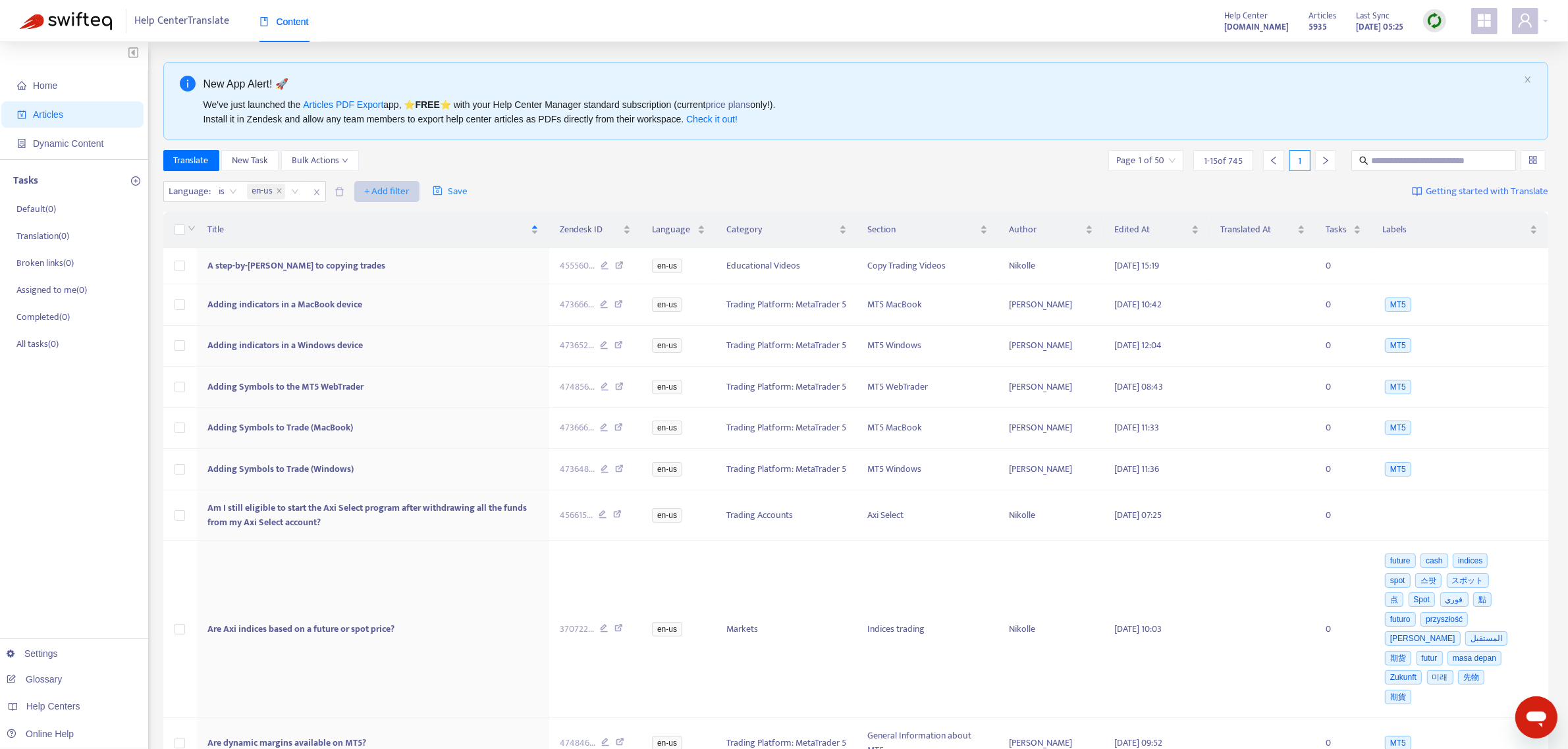
click at [386, 191] on span "+ Add filter" at bounding box center [387, 191] width 45 height 16
click at [384, 260] on span "Category" at bounding box center [406, 260] width 82 height 14
click at [383, 185] on div at bounding box center [372, 191] width 80 height 16
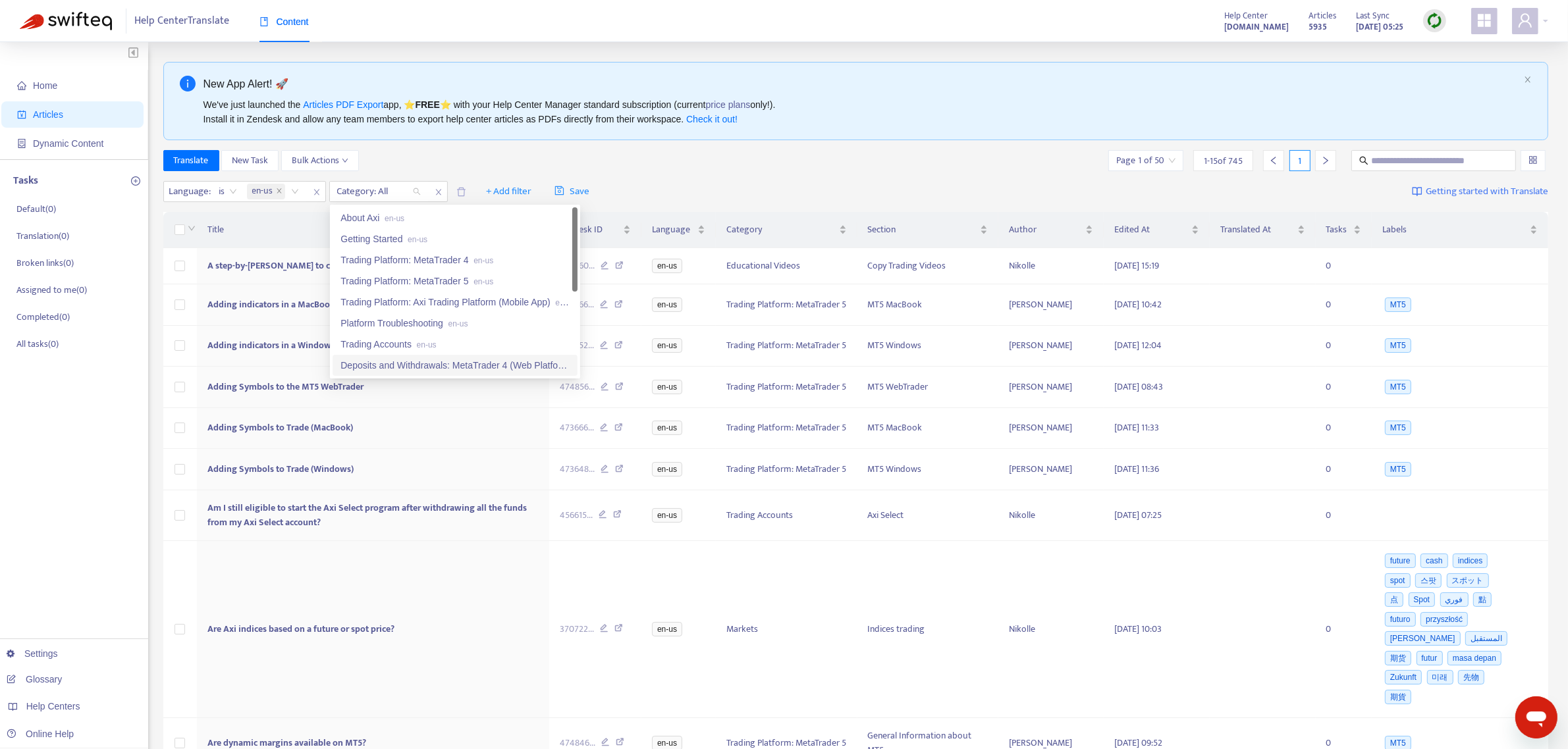
click at [406, 362] on div "Deposits and Withdrawals: MetaTrader 4 (Web Platform) en-us" at bounding box center [454, 364] width 229 height 14
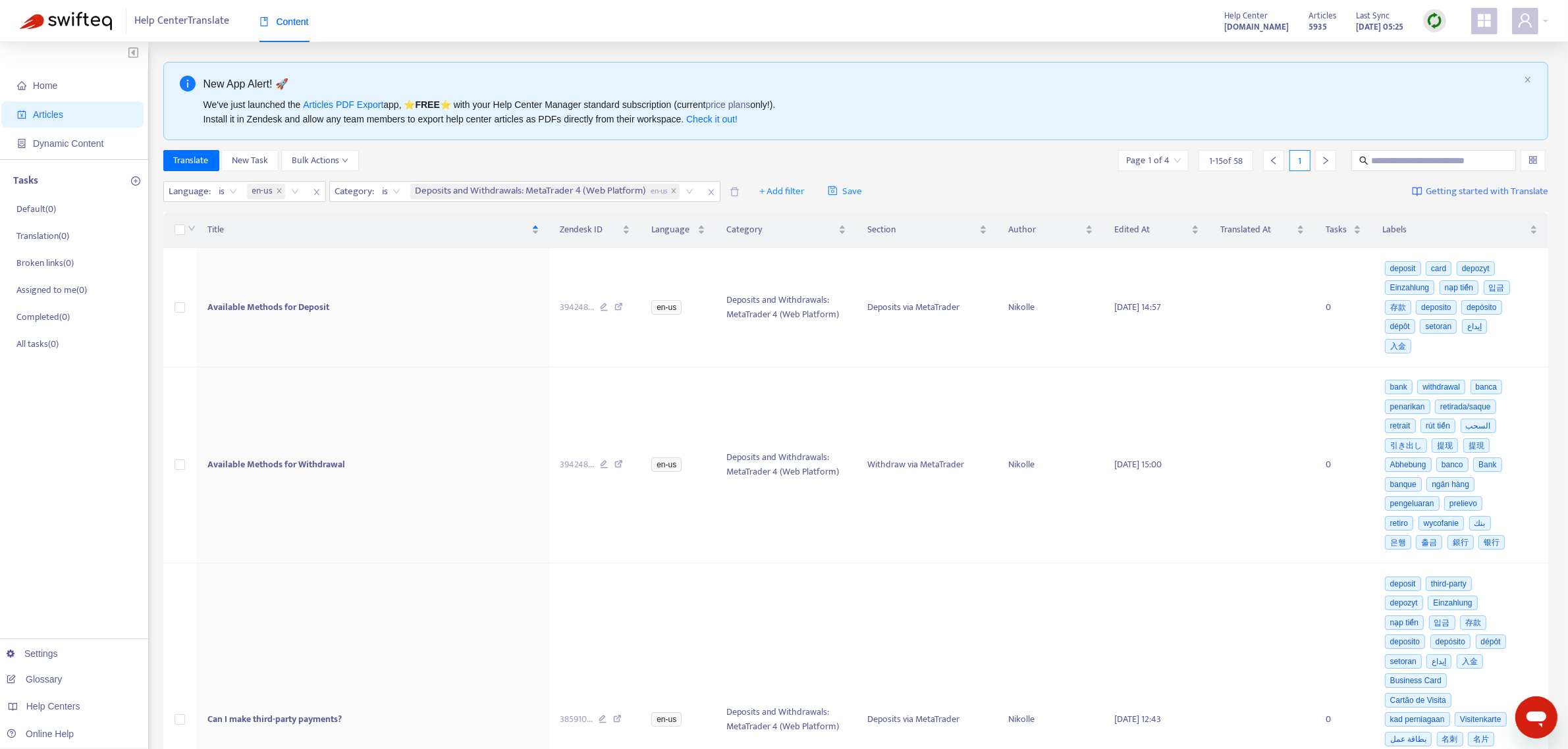
click at [506, 159] on div "Translate New Task Bulk Actions Page 1 of 4 1 - 15 of 58 1" at bounding box center [855, 160] width 1385 height 21
click at [346, 287] on td "Available Methods for Deposit" at bounding box center [373, 308] width 353 height 119
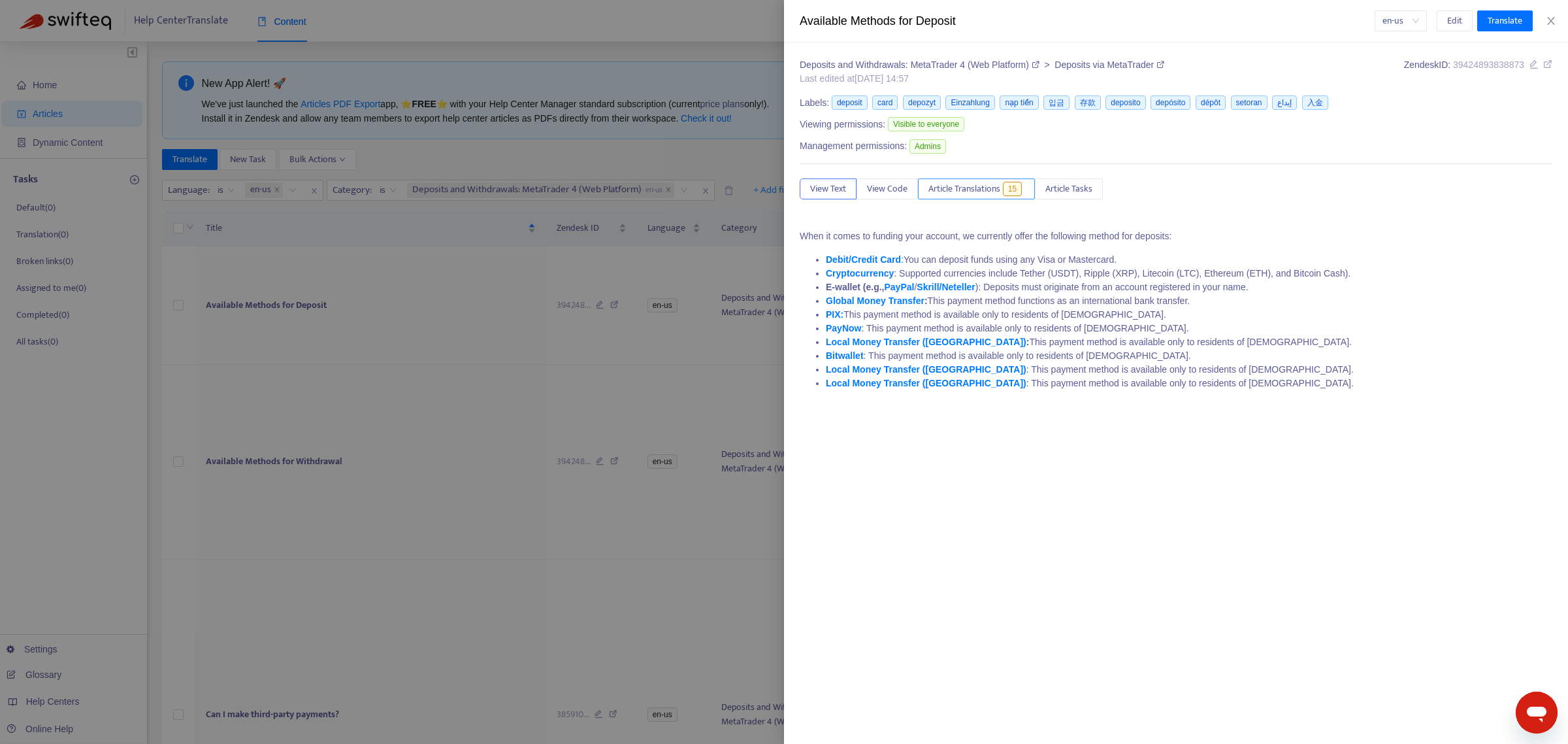
click at [1004, 191] on button "Article Translations 15" at bounding box center [976, 189] width 117 height 21
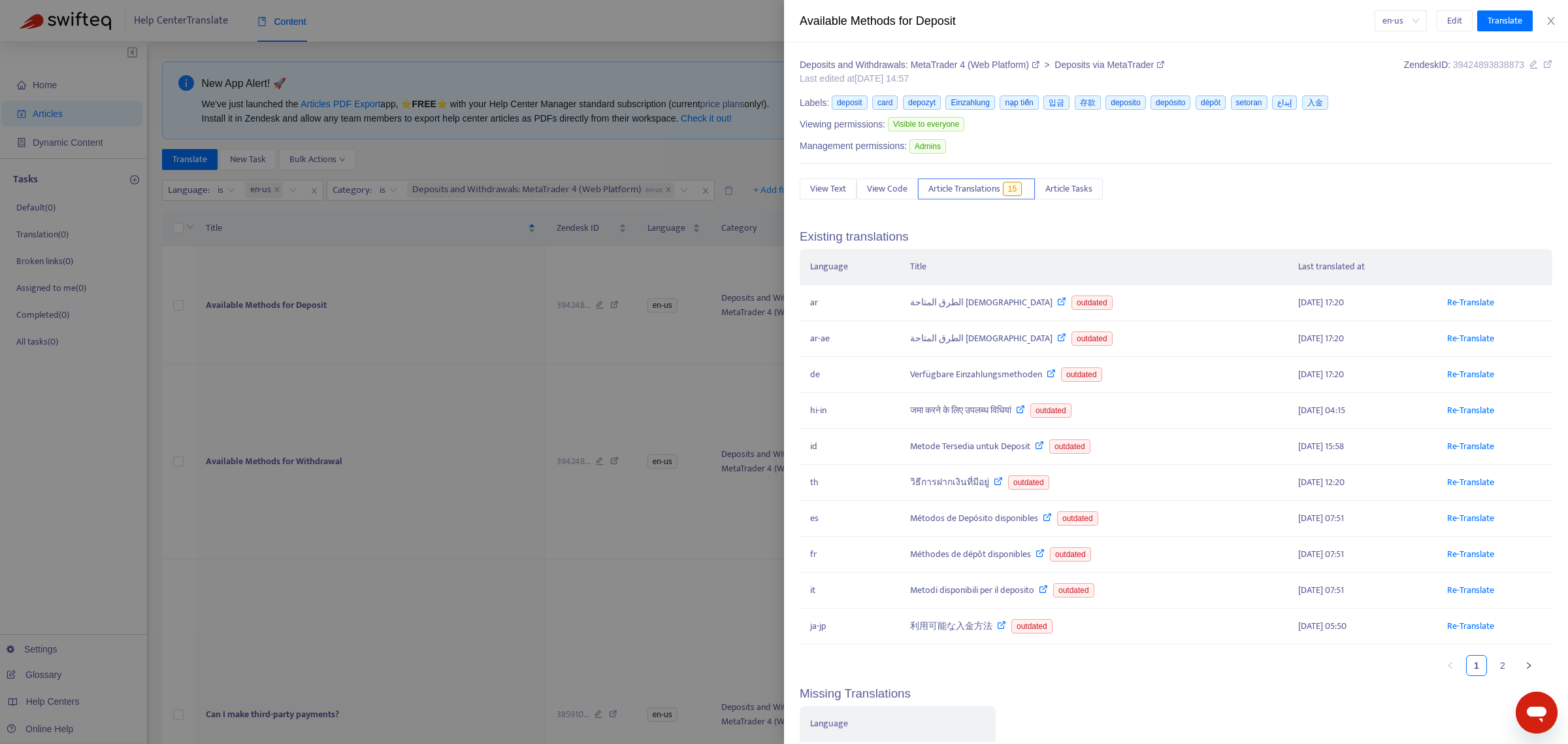
click at [624, 158] on div at bounding box center [784, 372] width 1568 height 744
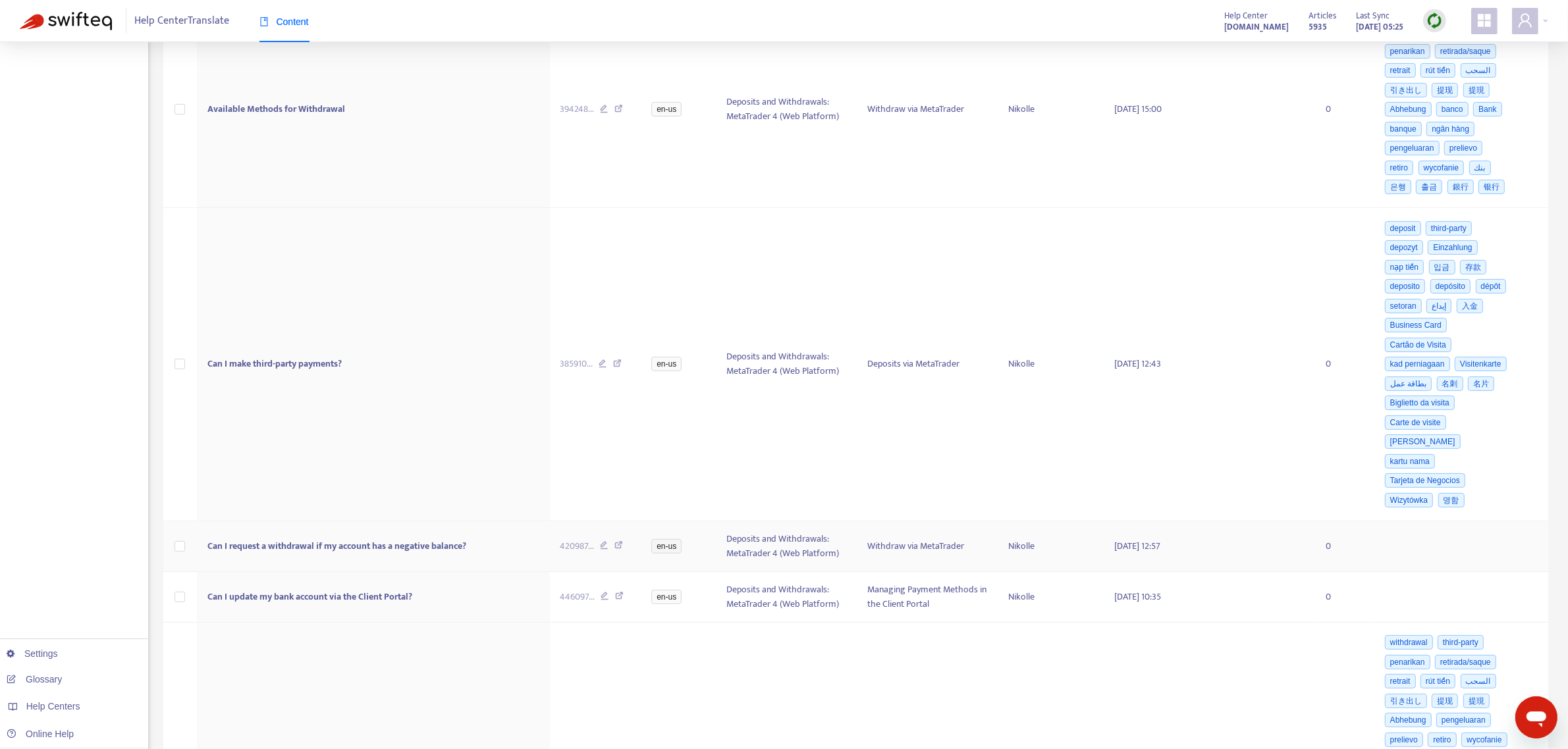
scroll to position [494, 0]
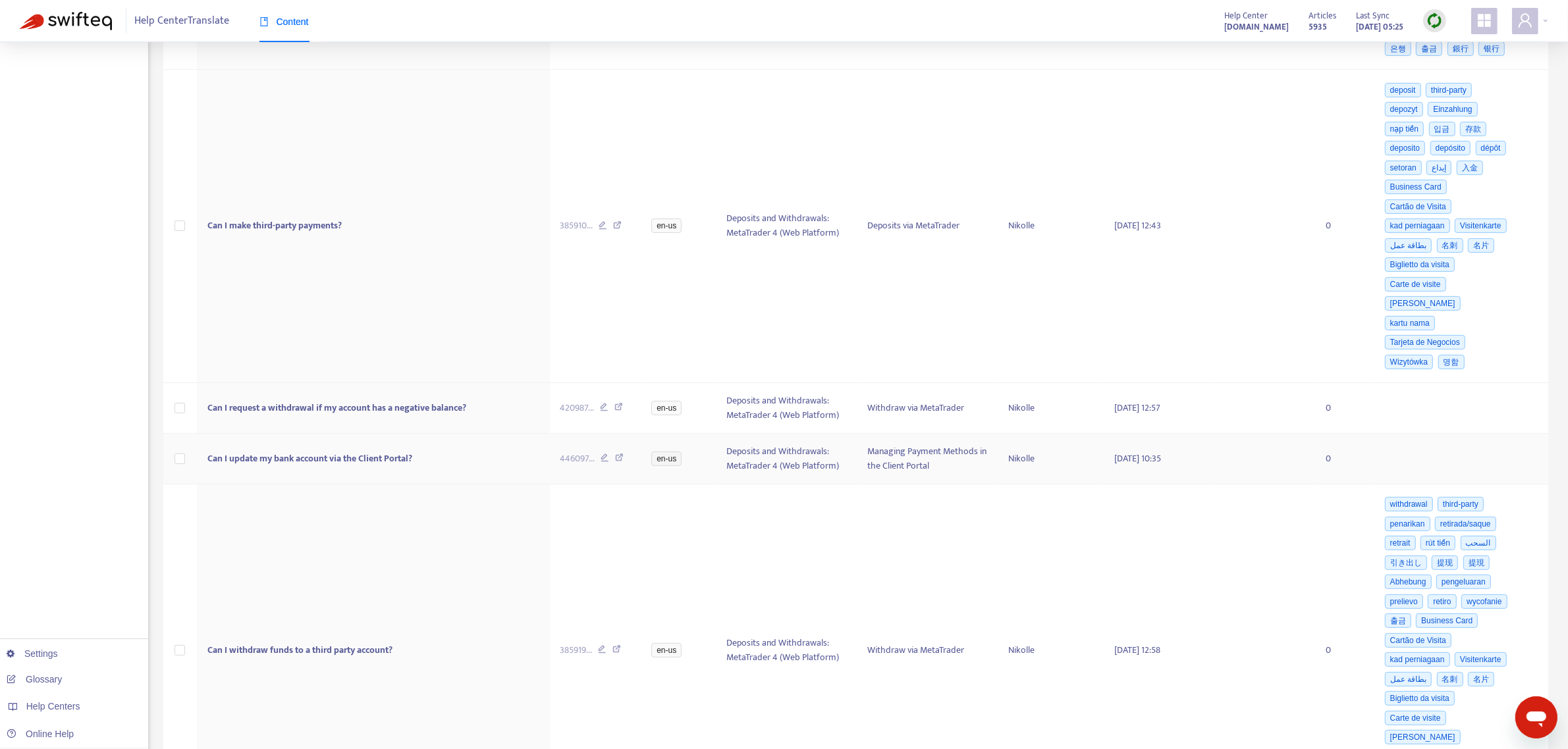
click at [377, 438] on td "Can I update my bank account via the Client Portal?" at bounding box center [373, 459] width 353 height 50
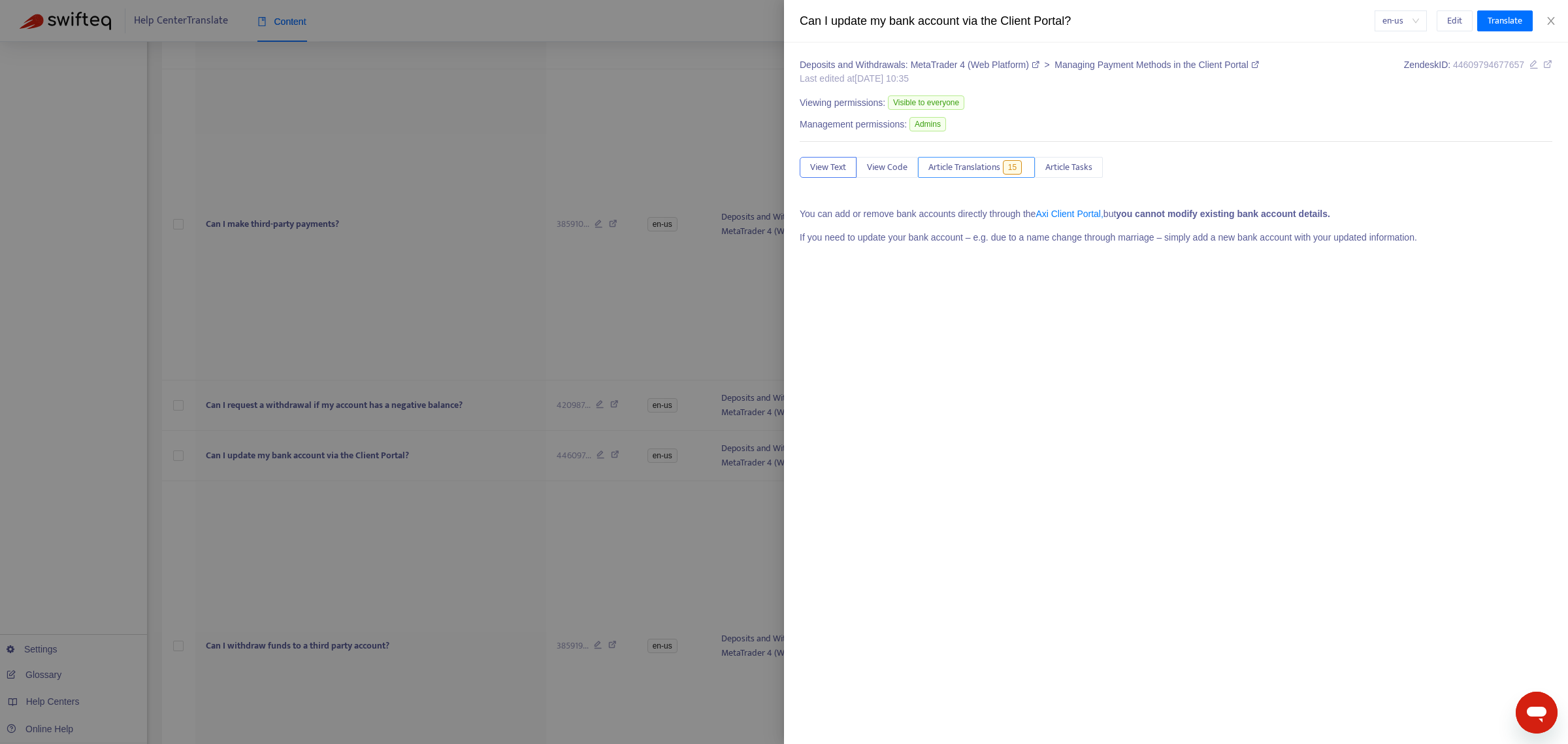
click at [964, 168] on span "Article Translations" at bounding box center [964, 167] width 72 height 14
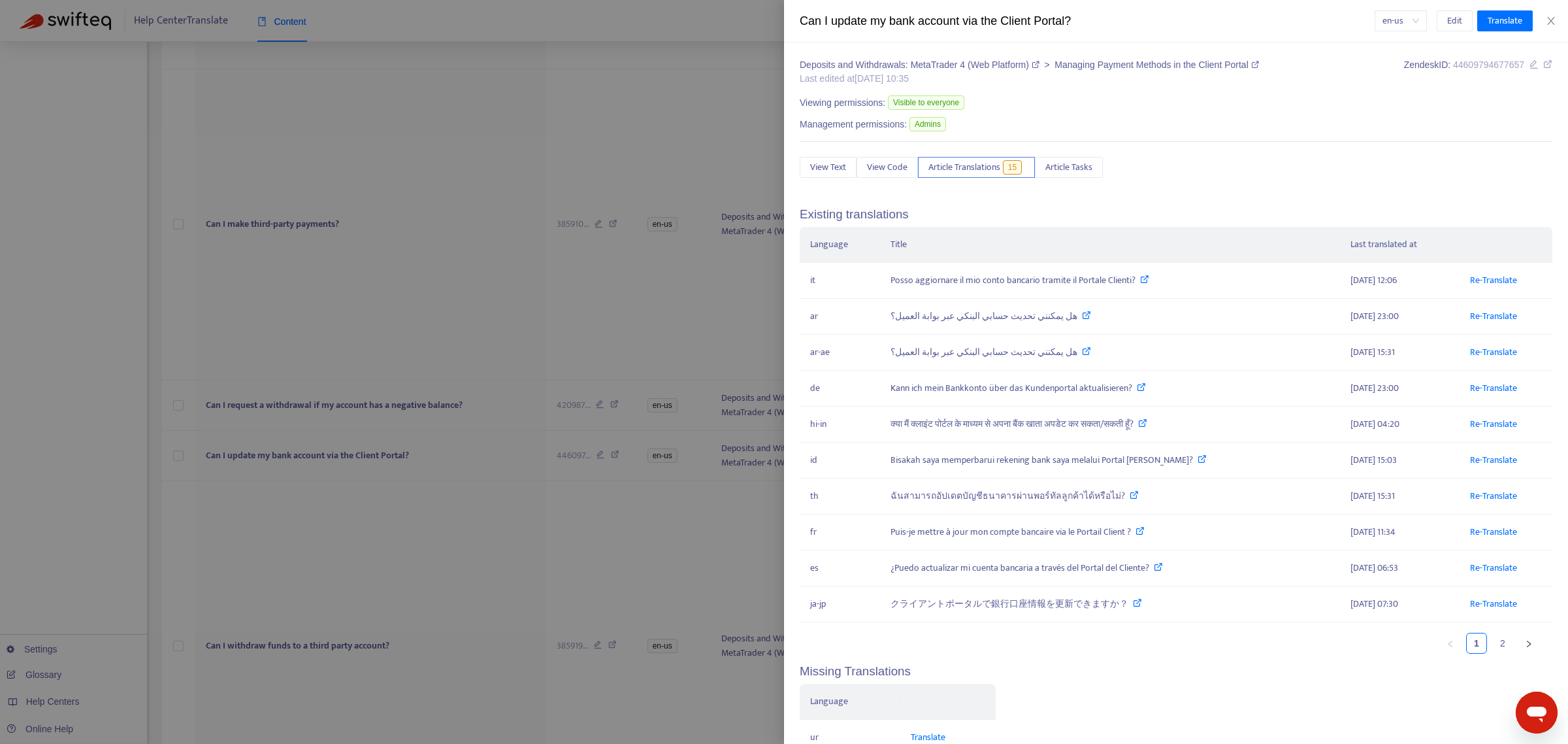
click at [403, 520] on div at bounding box center [784, 372] width 1568 height 744
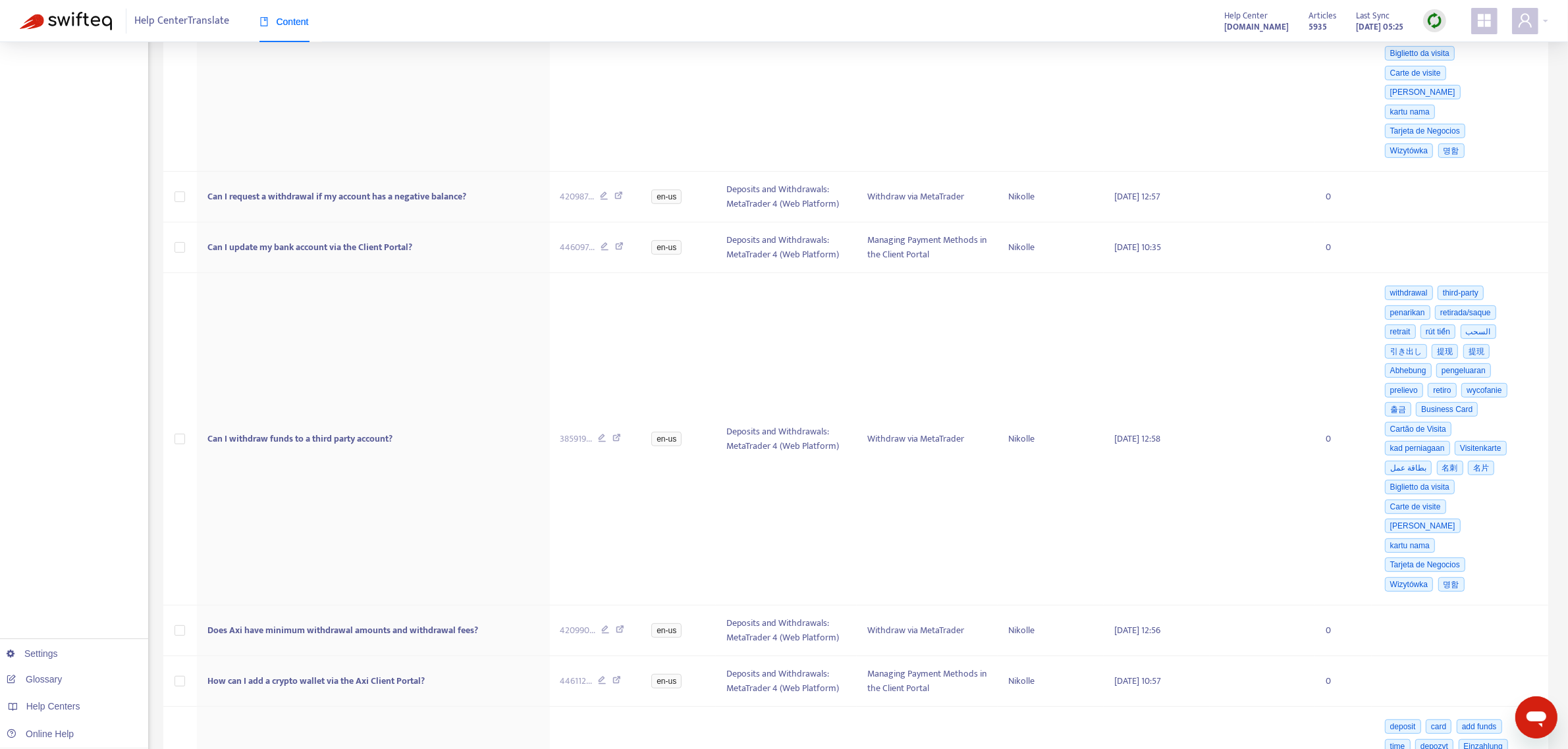
scroll to position [987, 0]
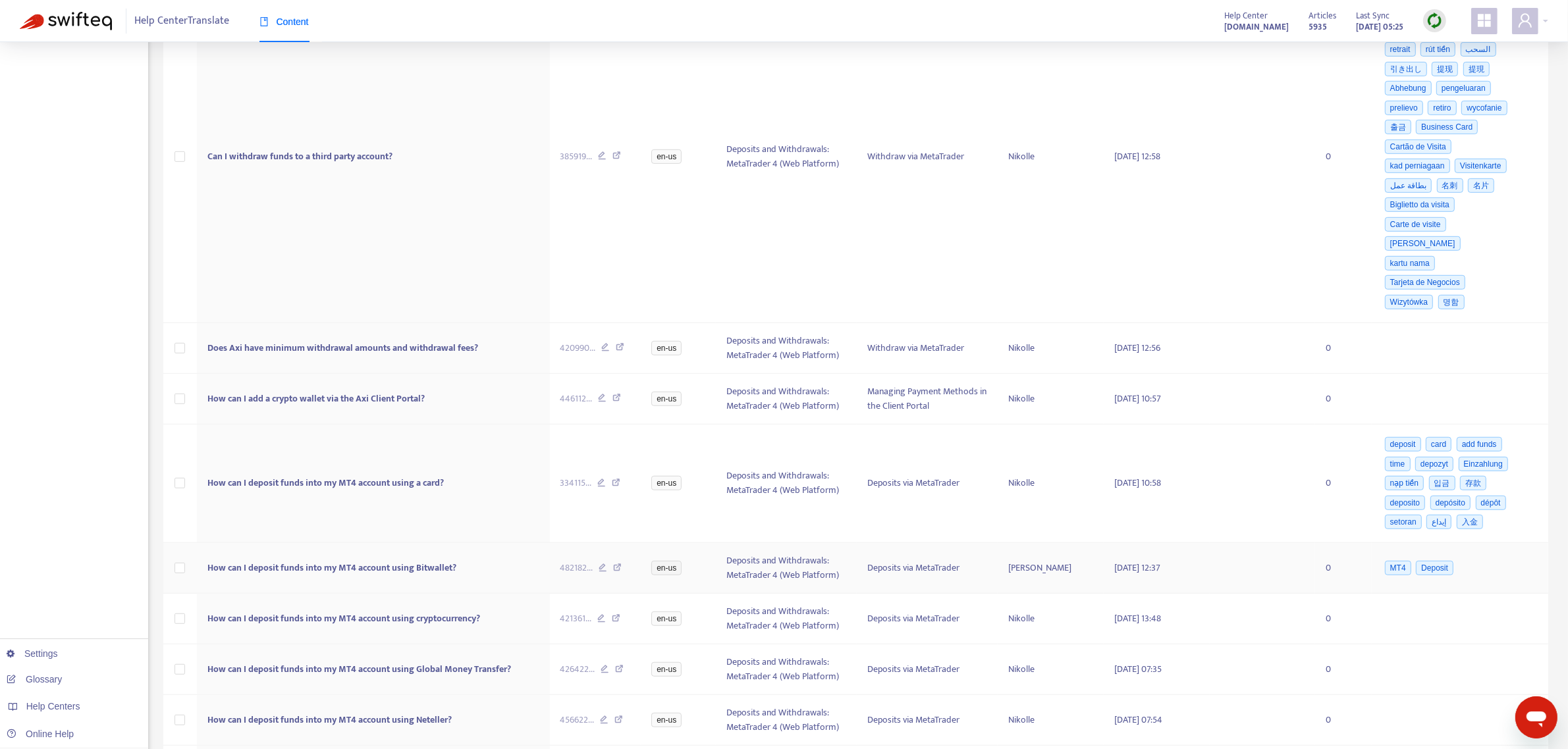
click at [312, 543] on td "How can I deposit funds into my MT4 account using Bitwallet?" at bounding box center [373, 568] width 353 height 50
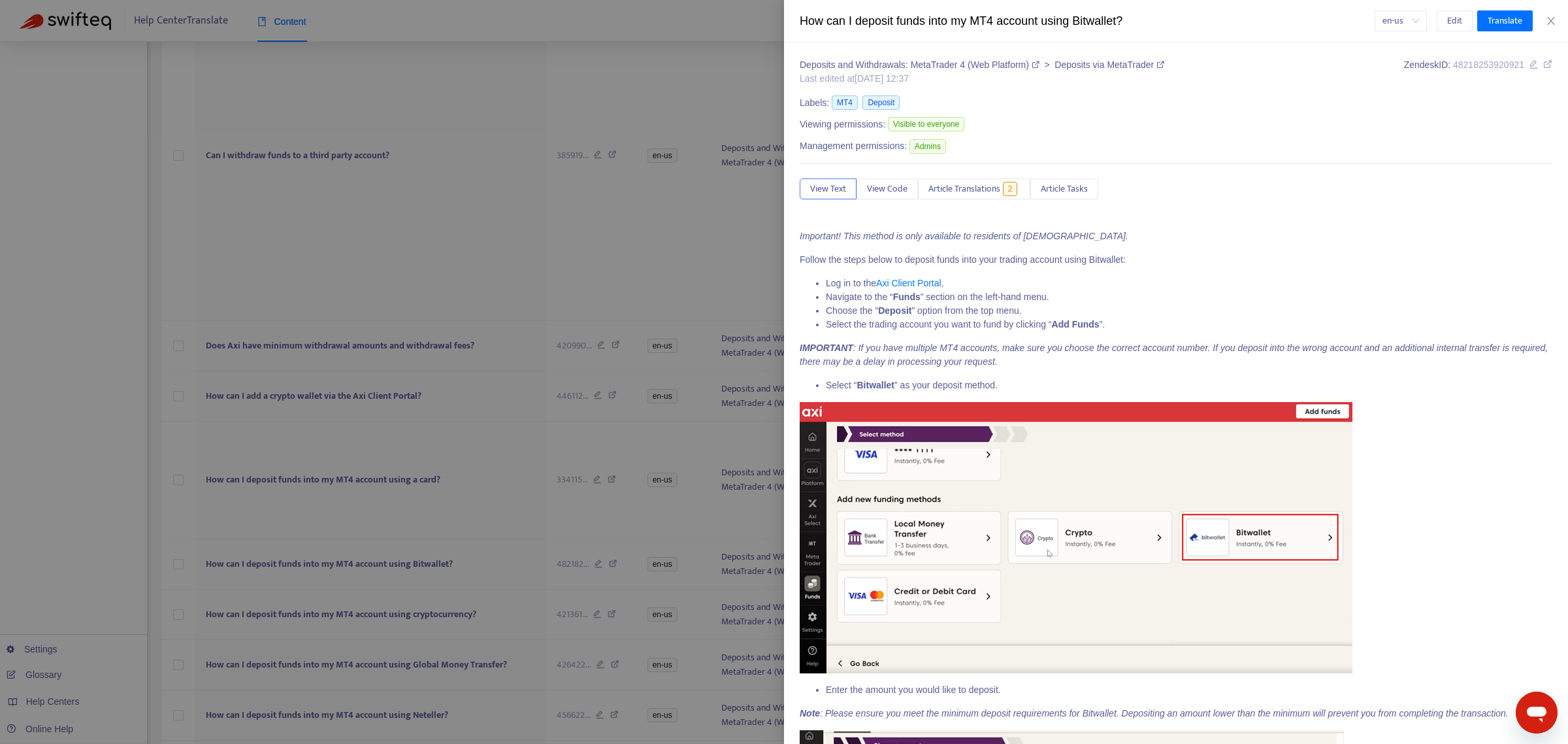
click at [951, 189] on span "Article Translations" at bounding box center [964, 189] width 72 height 14
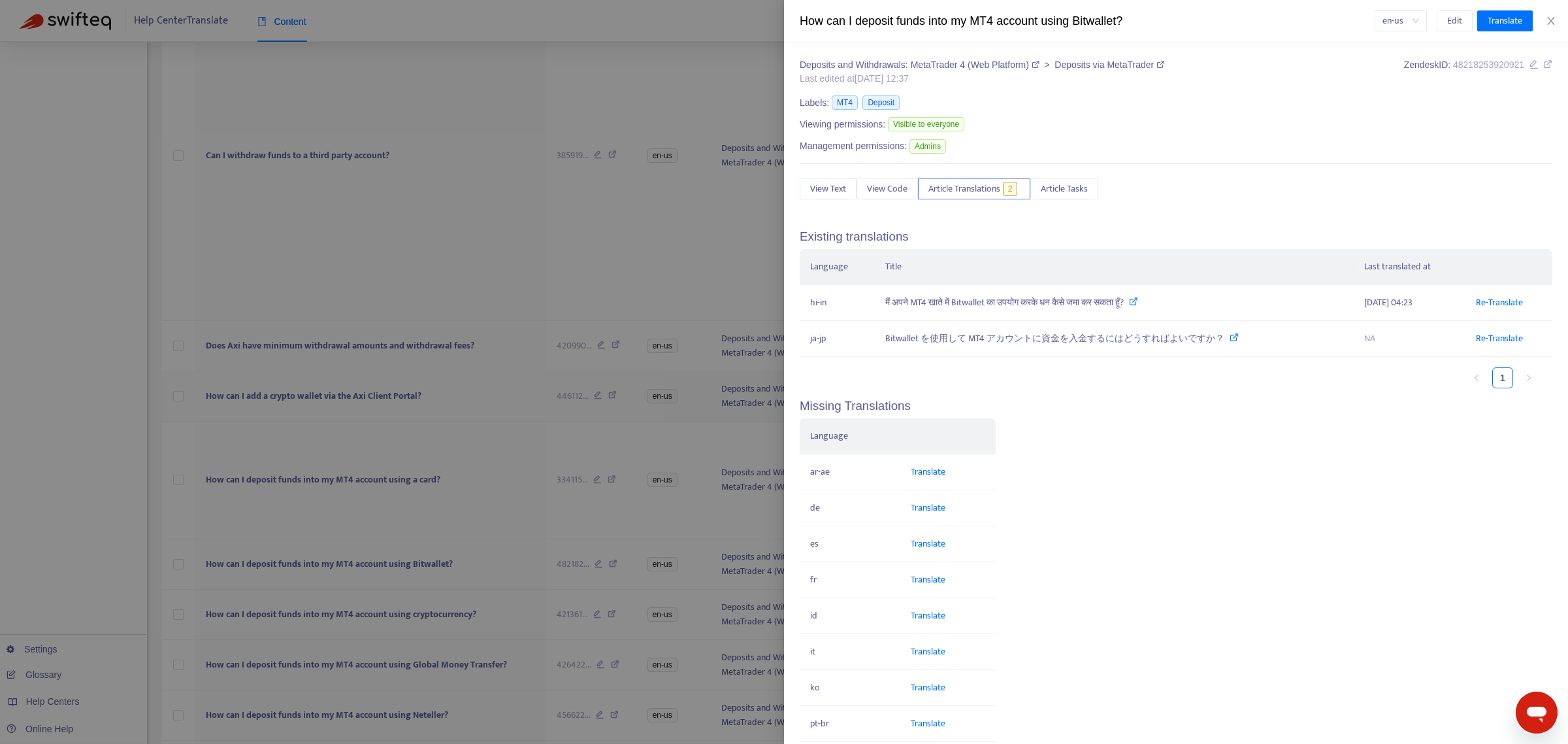
click at [295, 347] on div at bounding box center [784, 372] width 1568 height 744
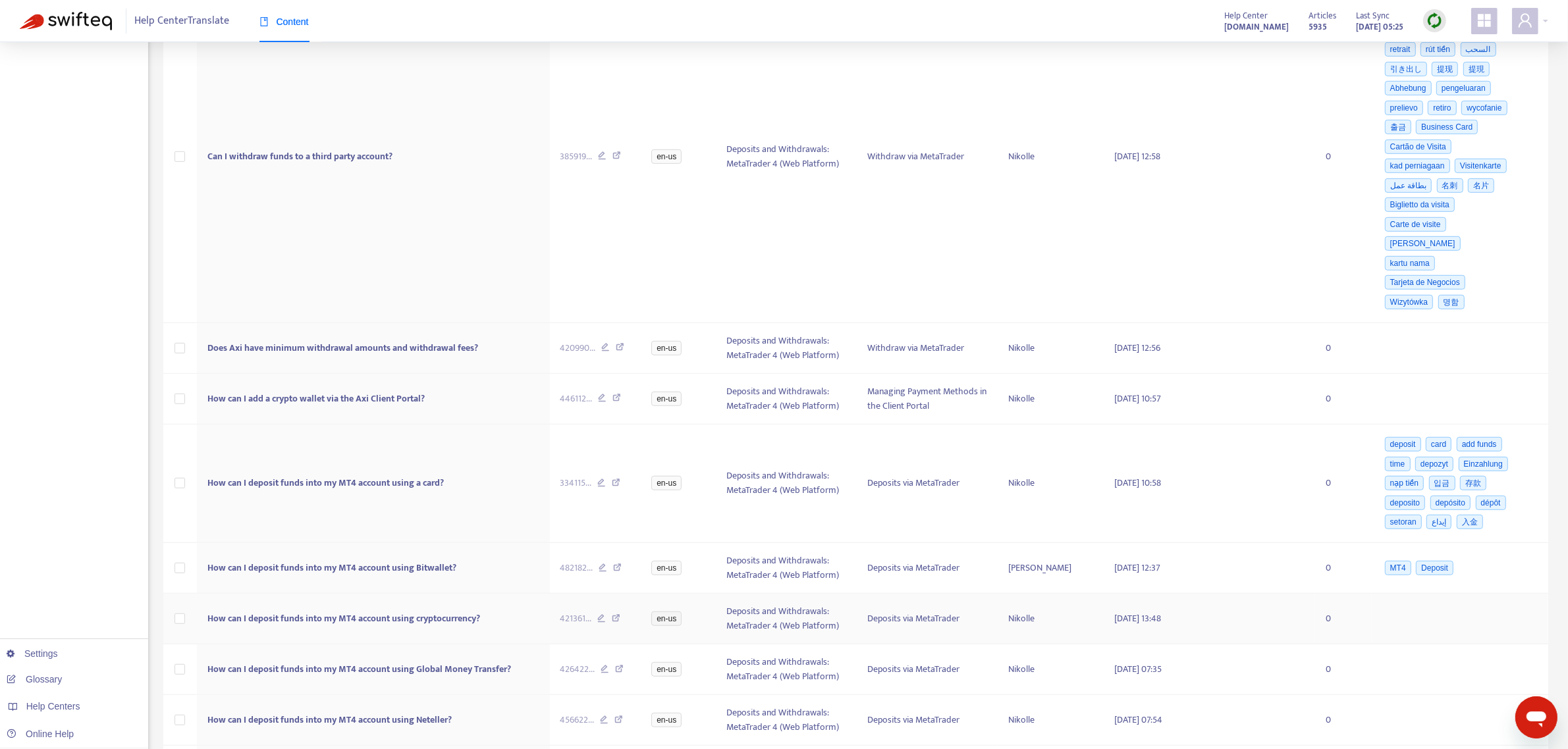
scroll to position [1139, 0]
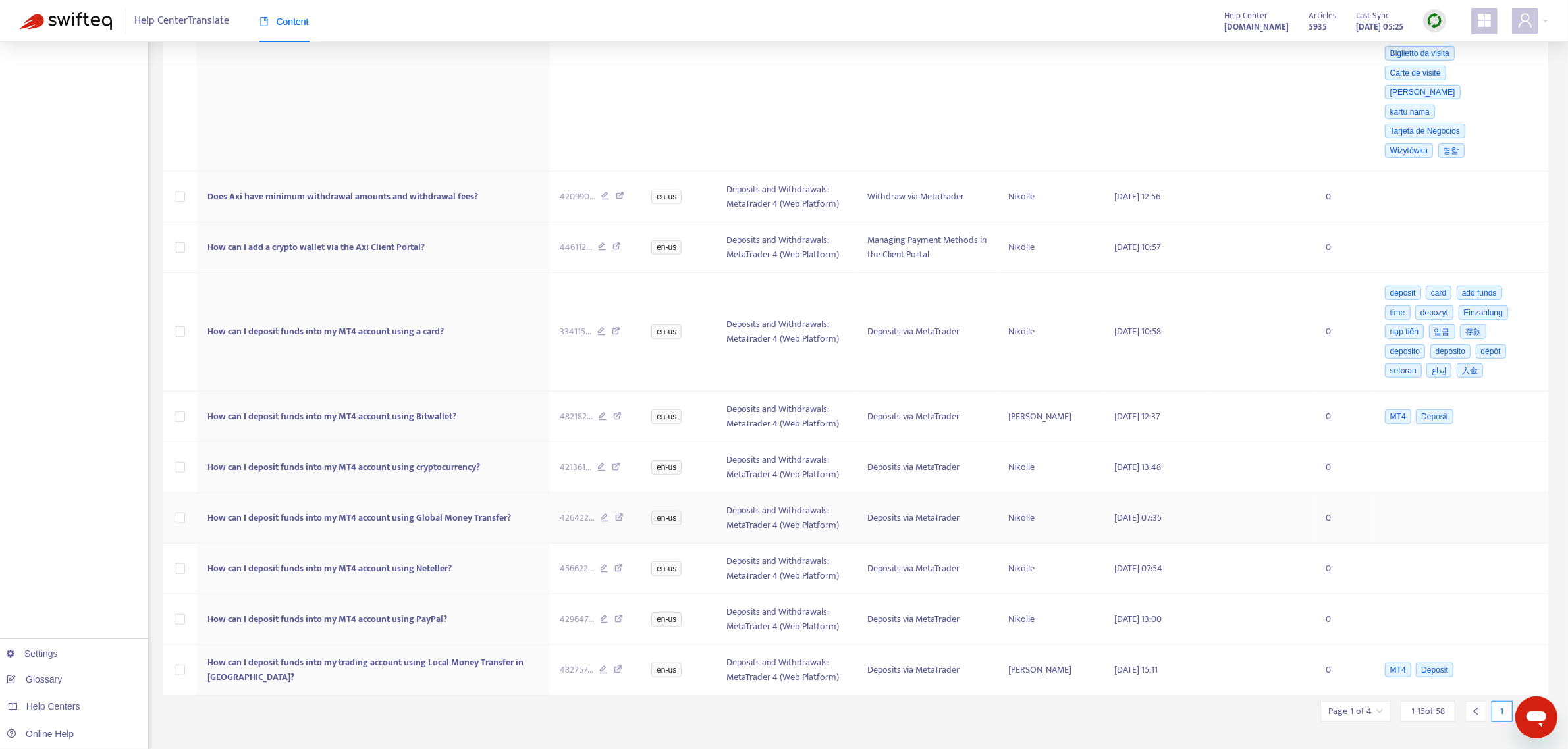
click at [297, 520] on td "How can I deposit funds into my MT4 account using Global Money Transfer?" at bounding box center [373, 518] width 353 height 50
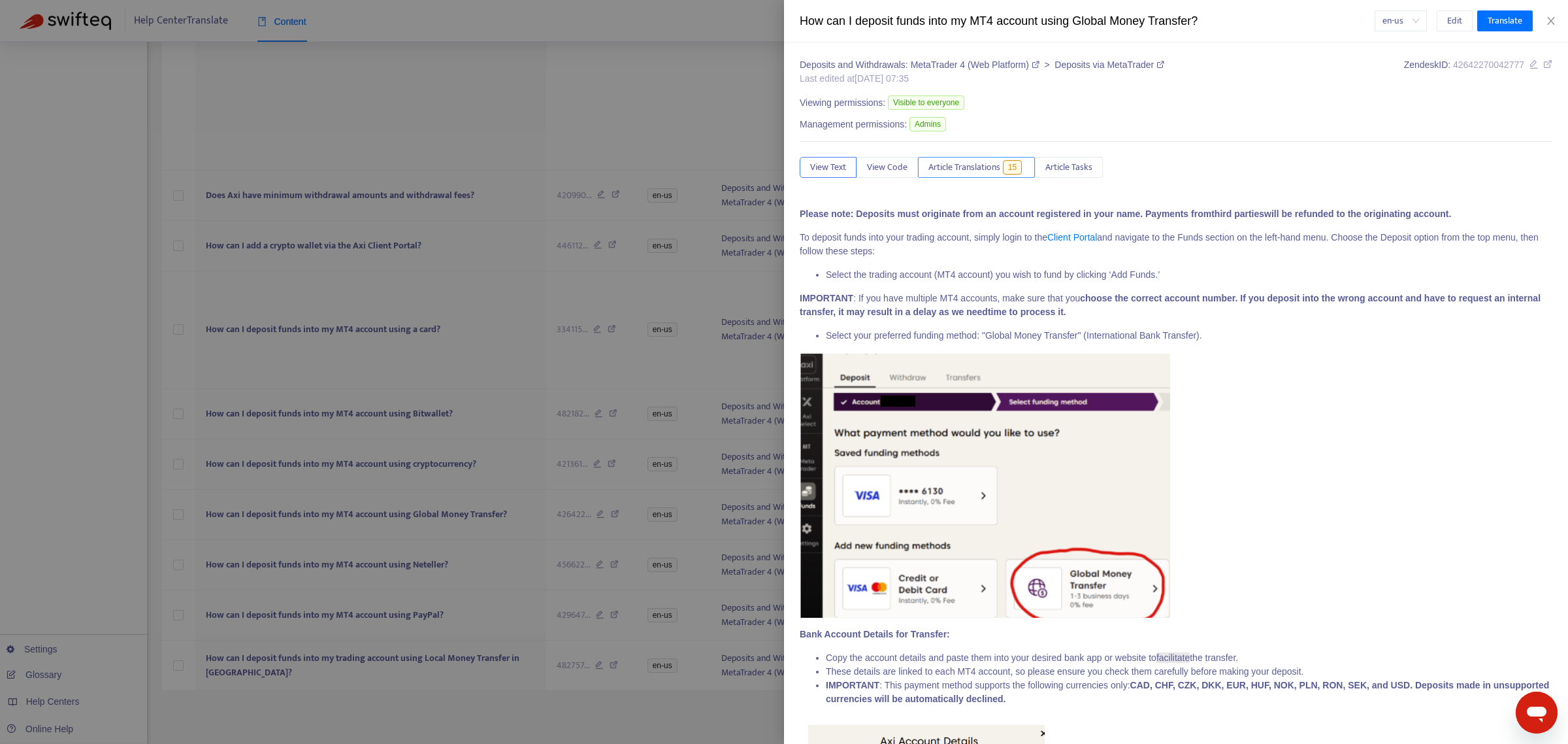
click at [955, 160] on button "Article Translations 15" at bounding box center [976, 167] width 117 height 21
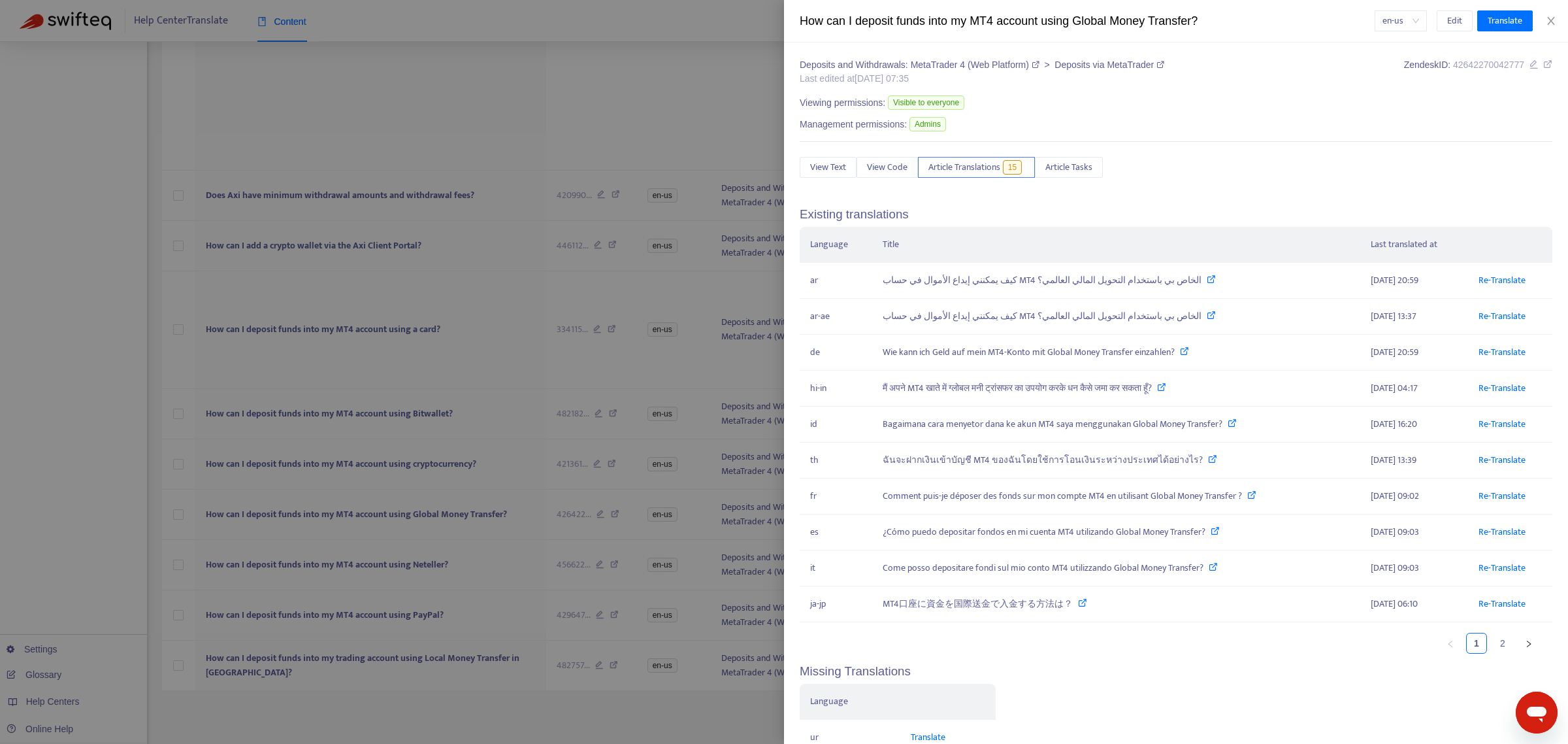
click at [242, 533] on div at bounding box center [784, 372] width 1568 height 744
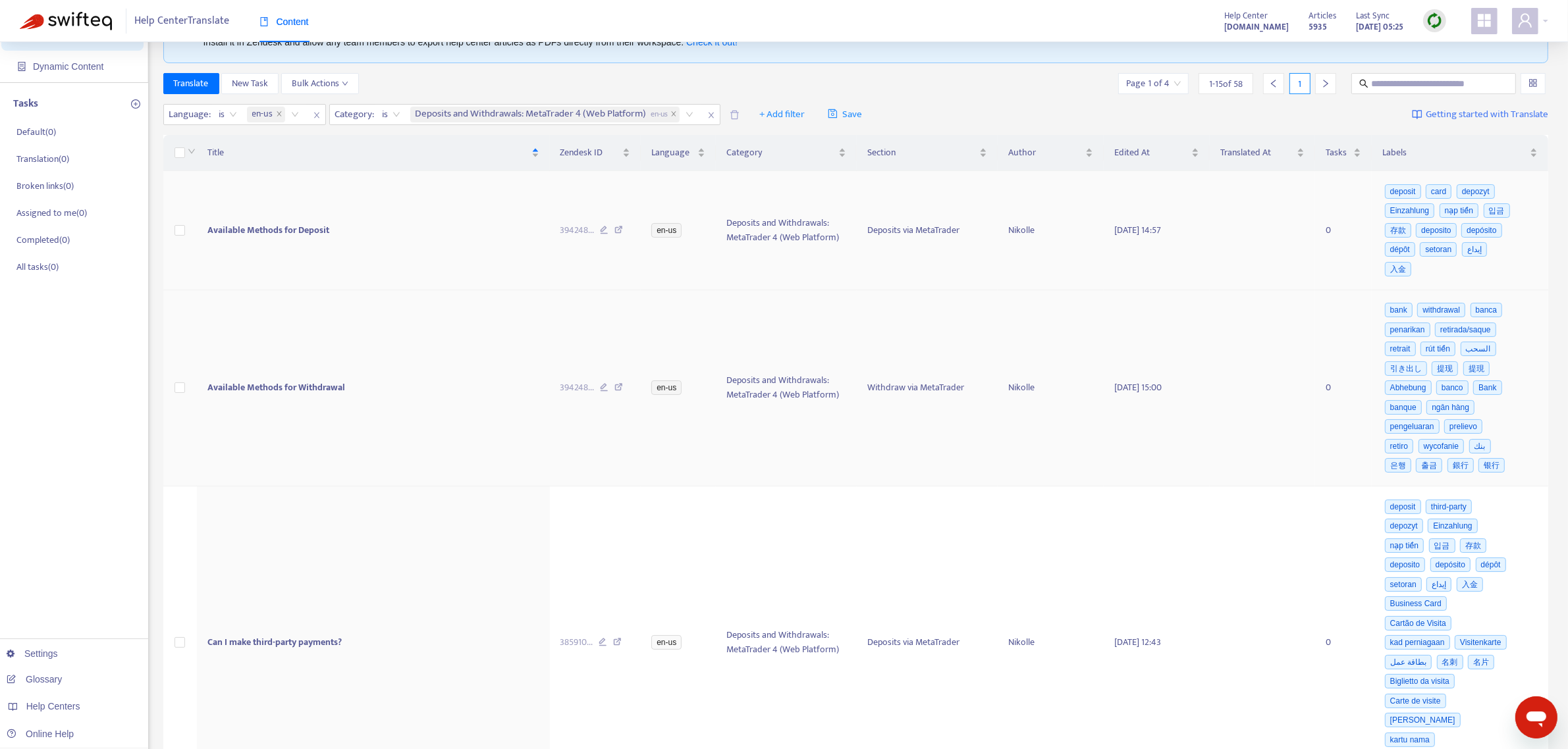
scroll to position [0, 0]
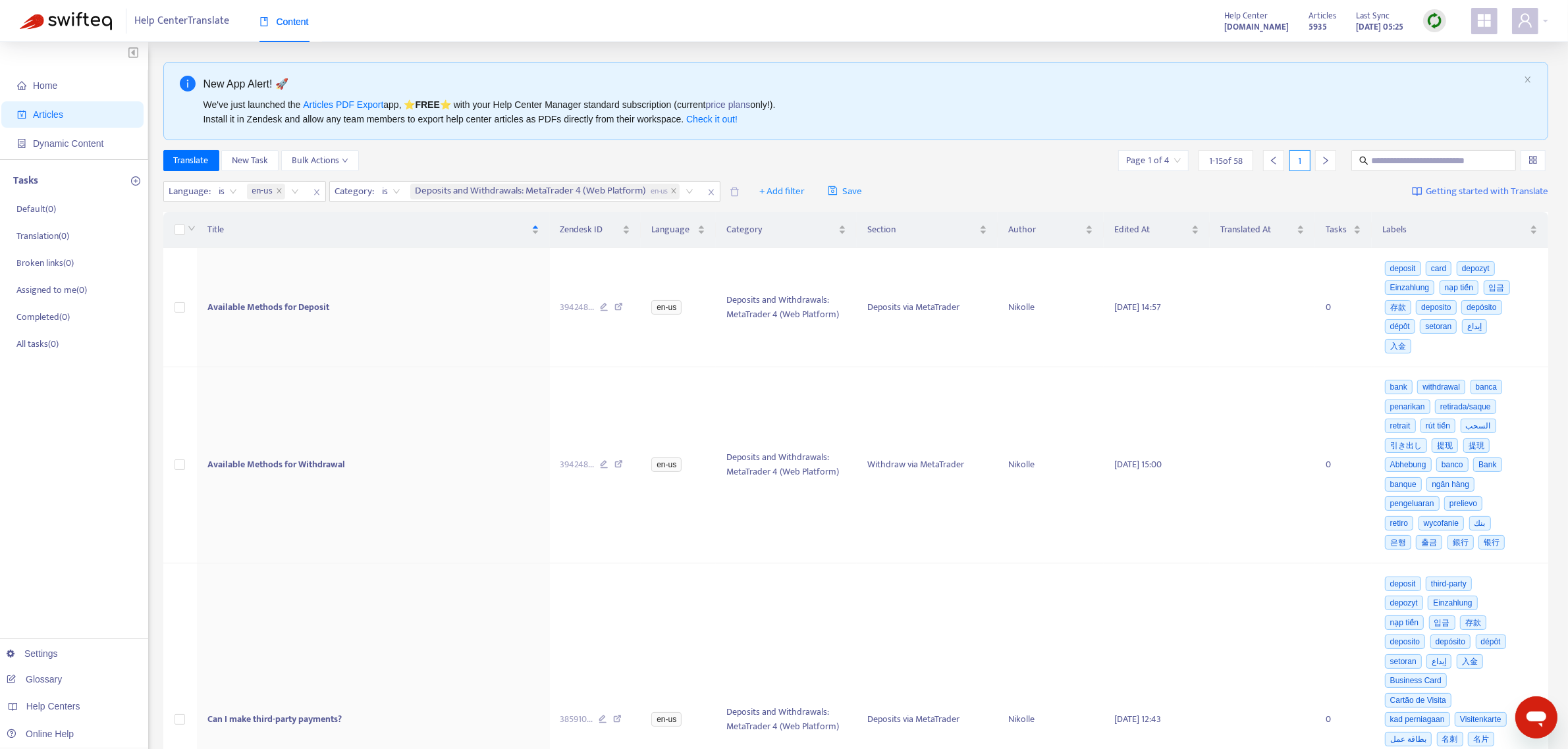
drag, startPoint x: 715, startPoint y: 192, endPoint x: 599, endPoint y: 197, distance: 116.1
click at [715, 192] on icon "close" at bounding box center [711, 191] width 8 height 8
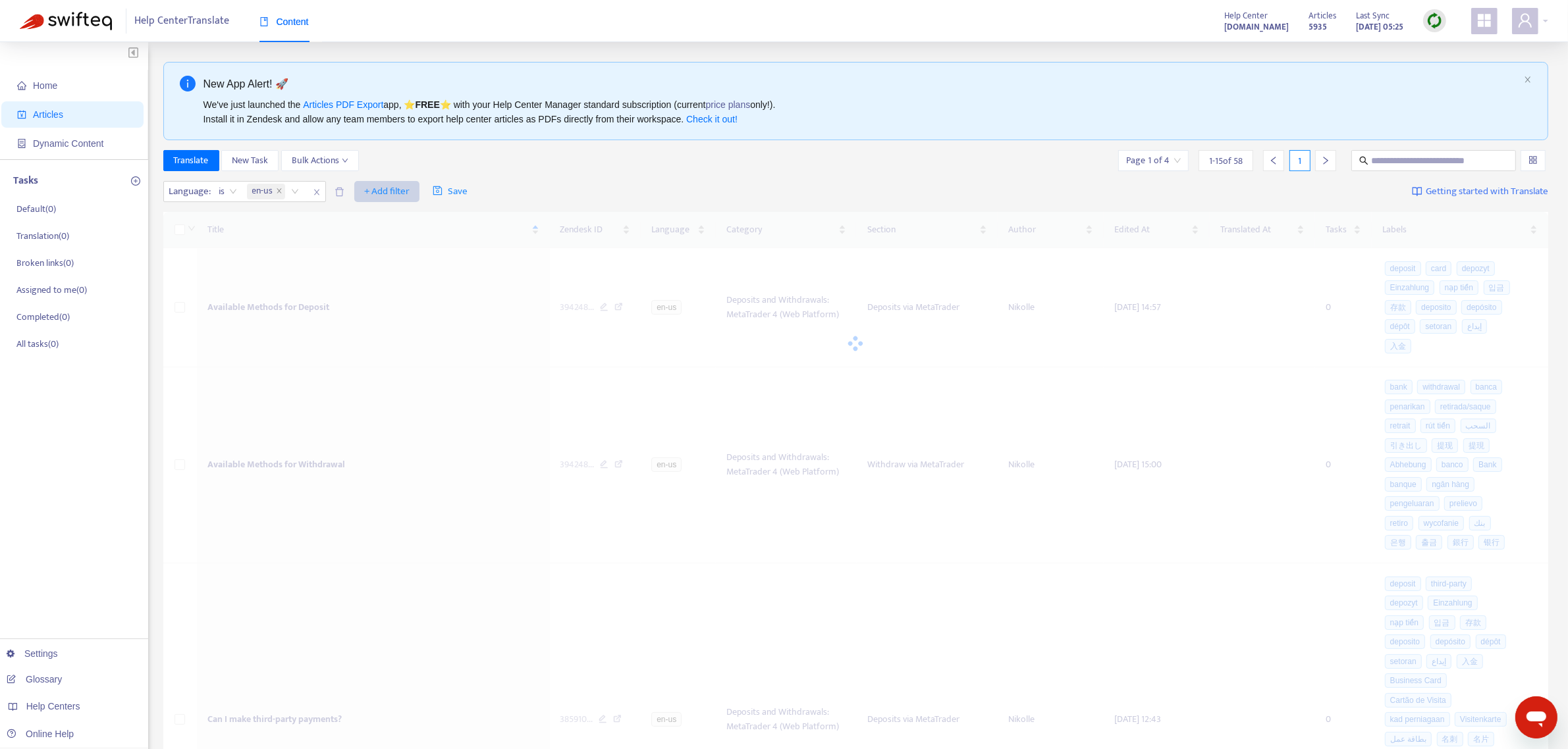
click at [380, 190] on span "+ Add filter" at bounding box center [387, 191] width 45 height 16
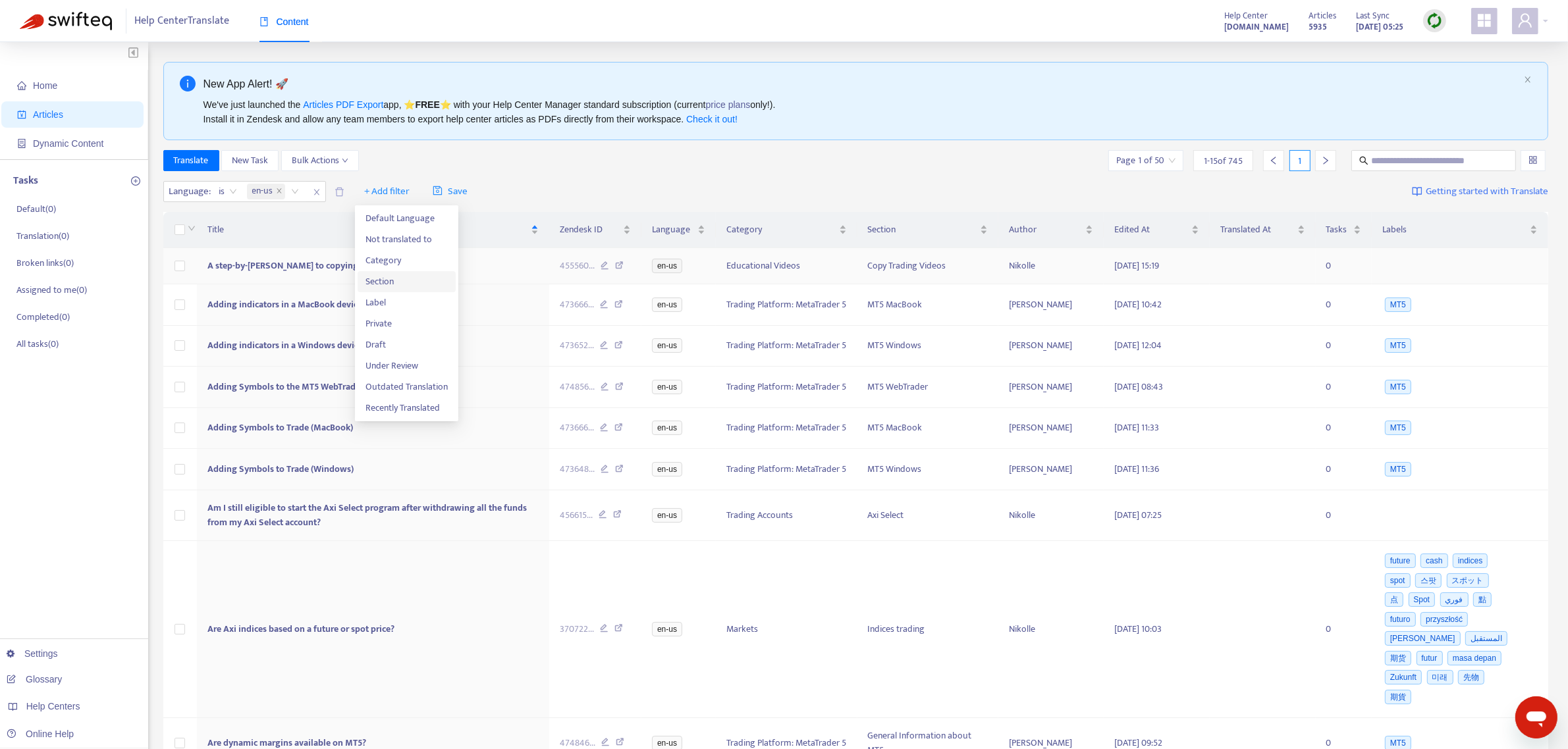
drag, startPoint x: 391, startPoint y: 280, endPoint x: 404, endPoint y: 264, distance: 20.6
click at [392, 281] on span "Section" at bounding box center [406, 281] width 82 height 14
click at [431, 190] on span "close" at bounding box center [438, 192] width 17 height 16
click at [361, 197] on button "+ Add filter" at bounding box center [387, 191] width 66 height 21
click at [391, 282] on span "Section" at bounding box center [406, 281] width 82 height 14
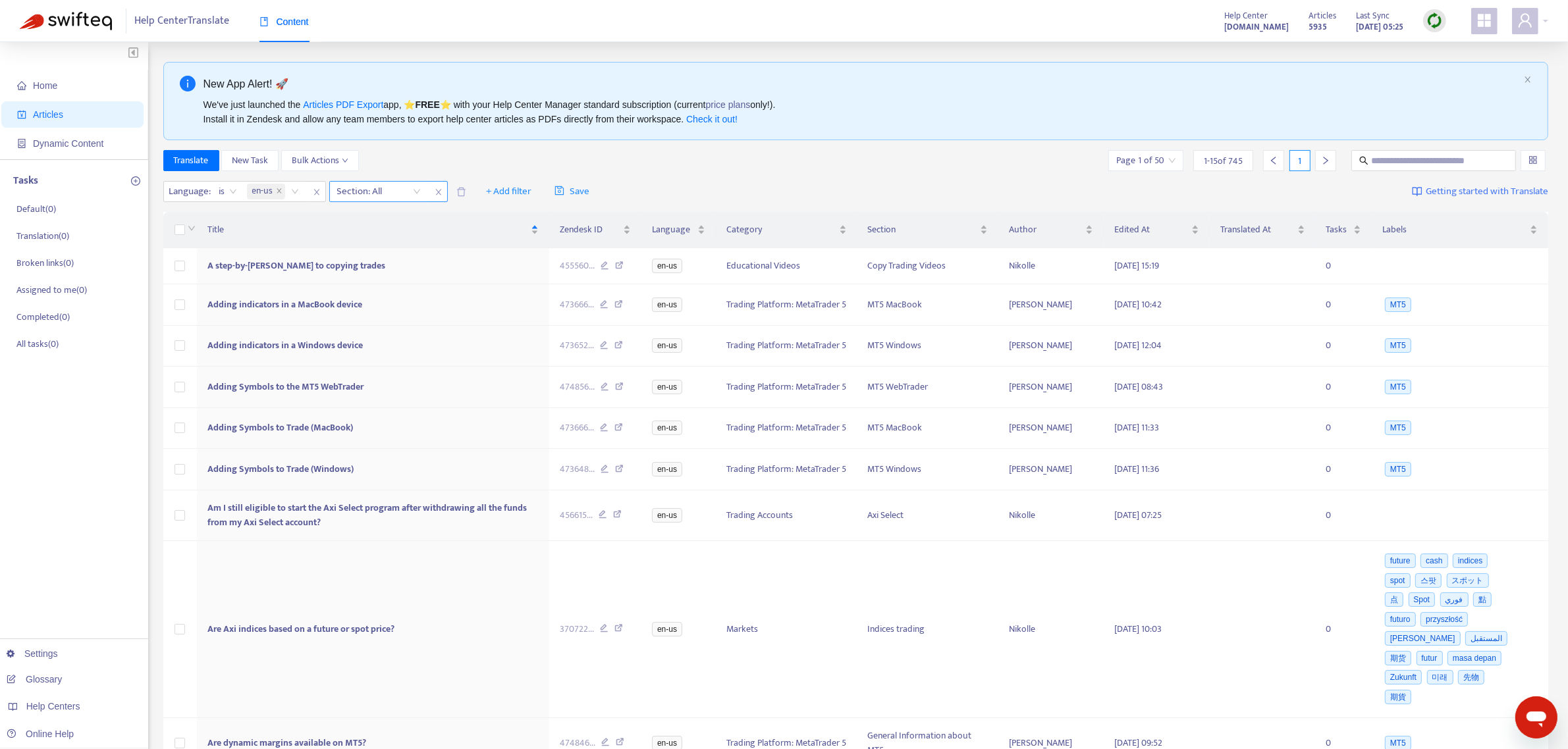
click at [393, 191] on div at bounding box center [372, 191] width 80 height 16
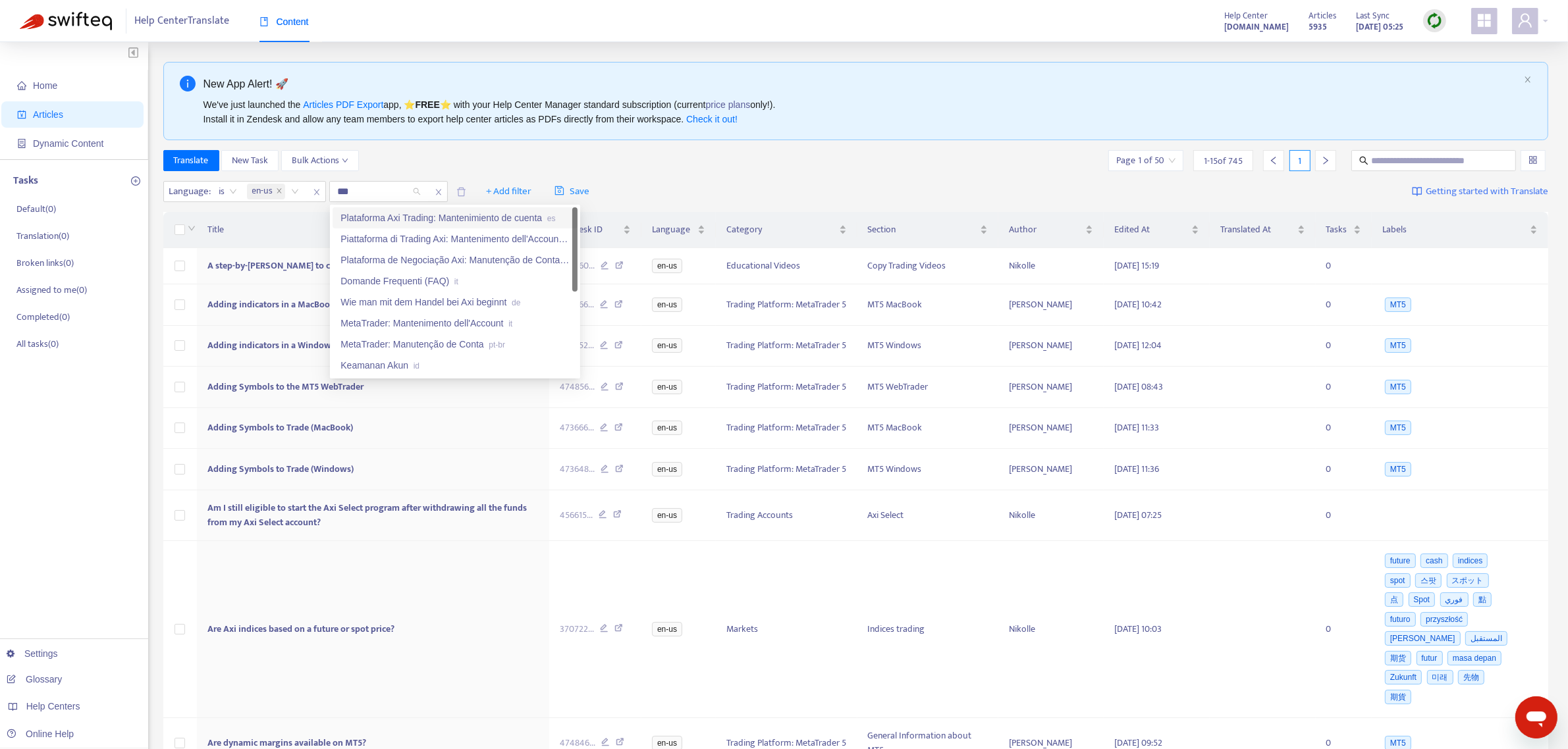
type input "****"
click at [403, 279] on div "Managing Payment Methods in the Client Portal en-us" at bounding box center [454, 280] width 229 height 14
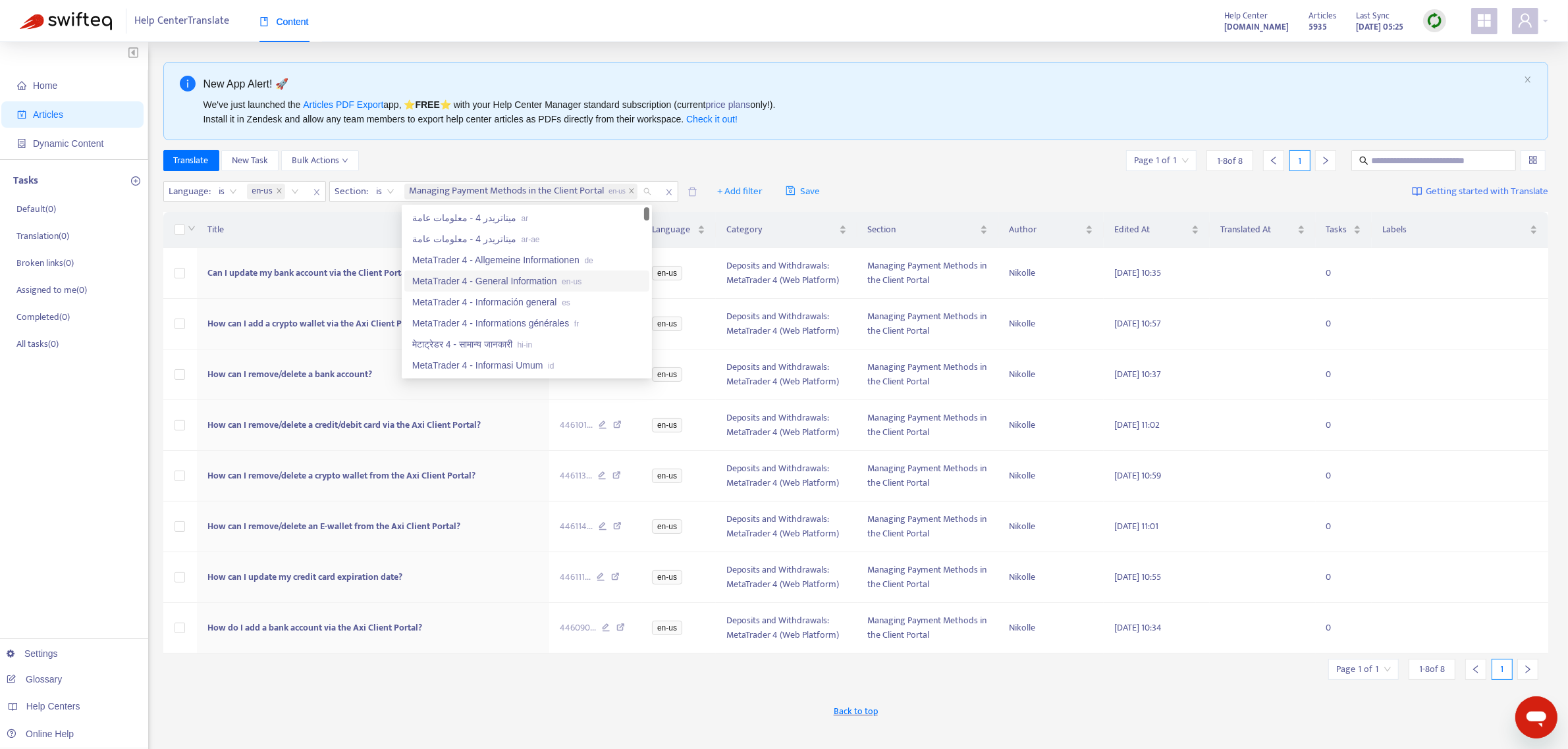
click at [926, 117] on div "We've just launched the Articles PDF Export app, ⭐ FREE ⭐️ with your Help Cente…" at bounding box center [861, 112] width 1315 height 29
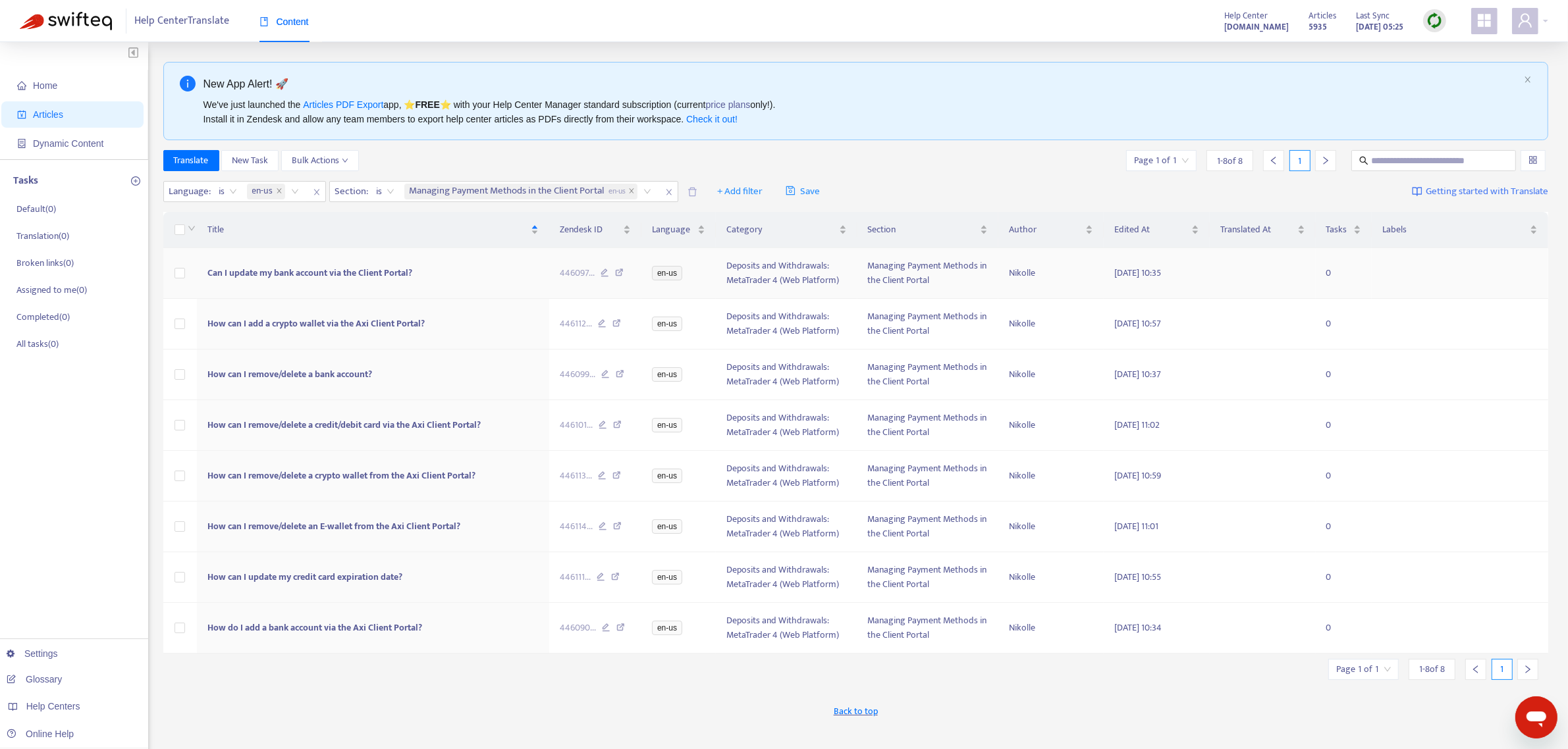
click at [402, 269] on span "Can I update my bank account via the Client Portal?" at bounding box center [310, 273] width 205 height 15
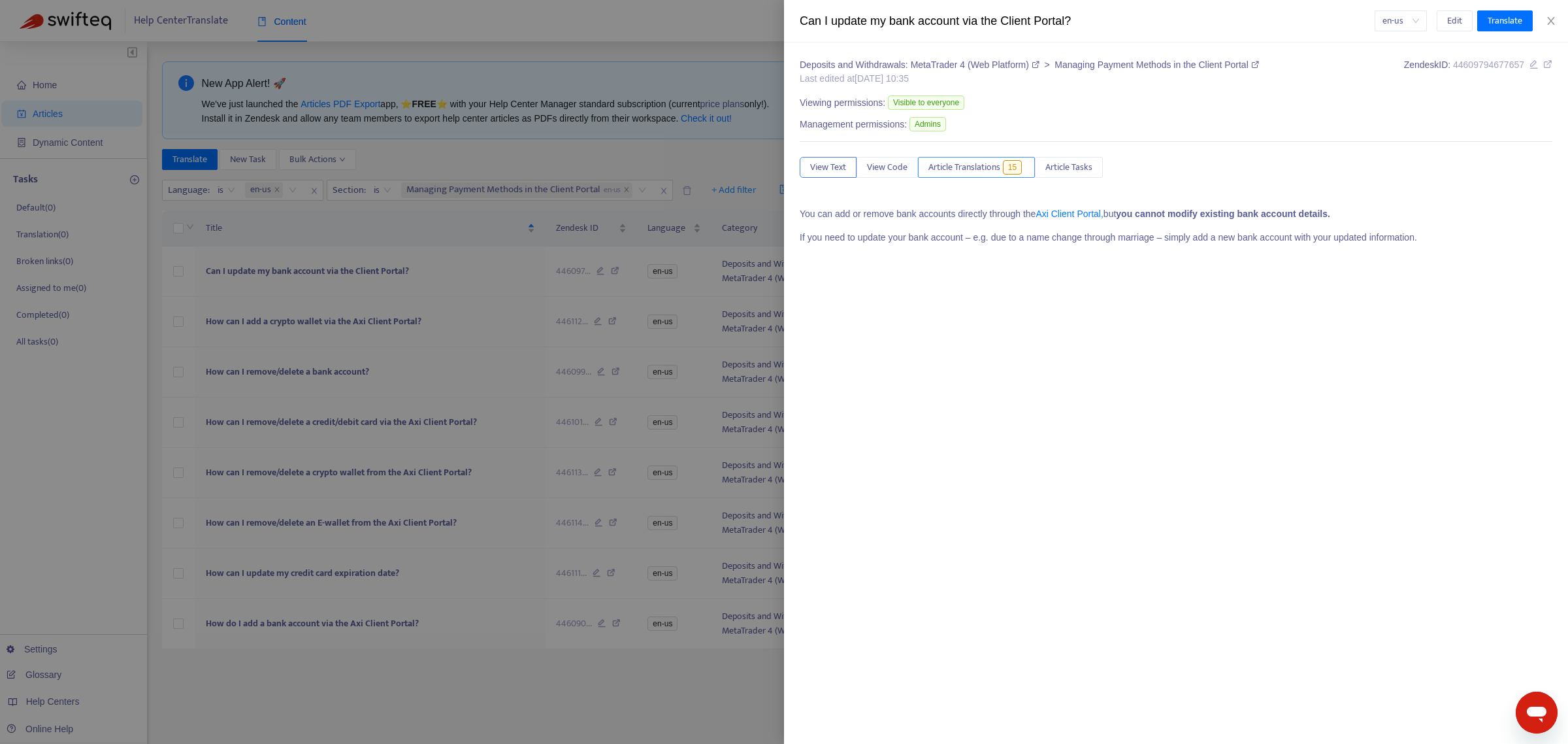
click at [938, 168] on span "Article Translations" at bounding box center [964, 167] width 72 height 14
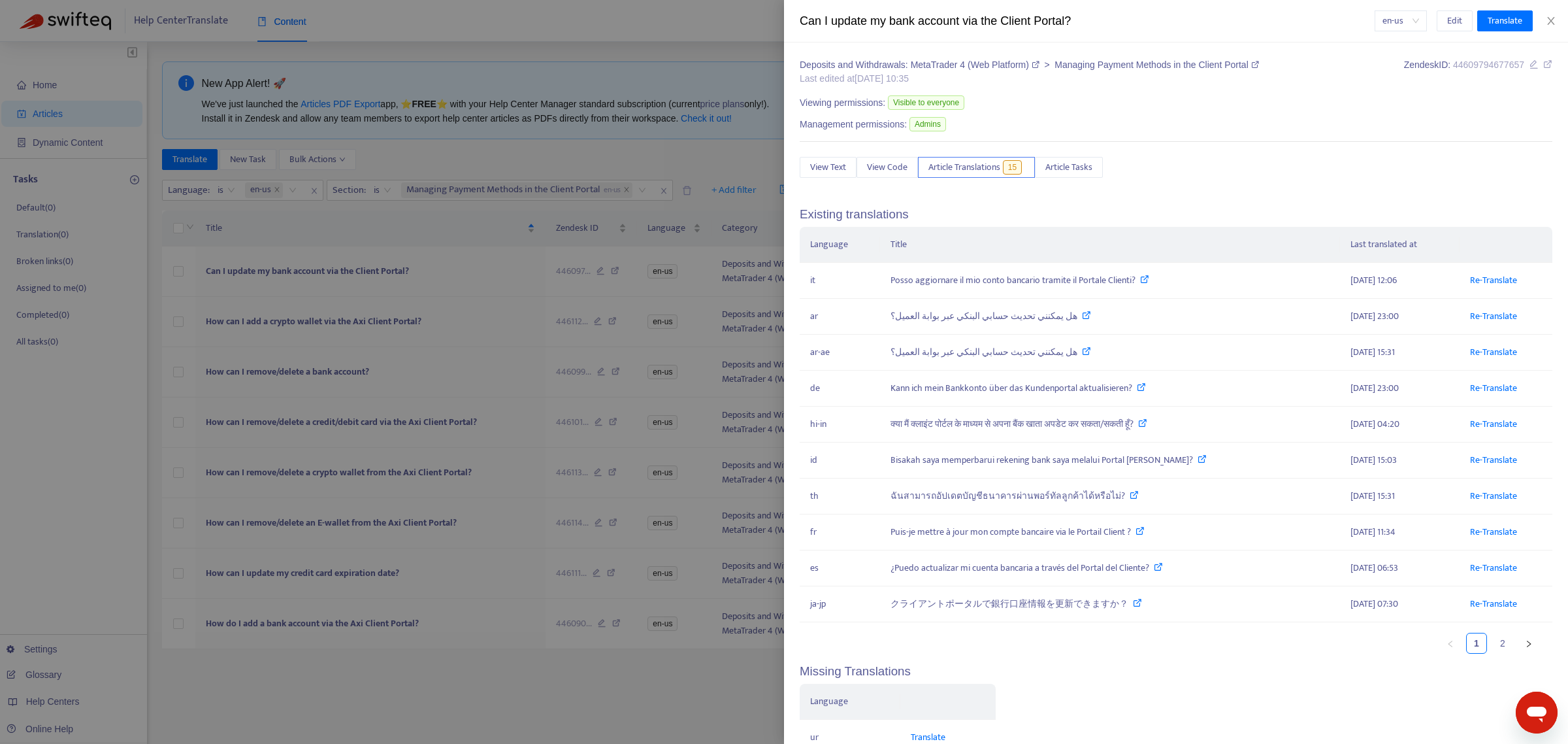
click at [686, 161] on div at bounding box center [784, 372] width 1568 height 744
